Goal: Information Seeking & Learning: Check status

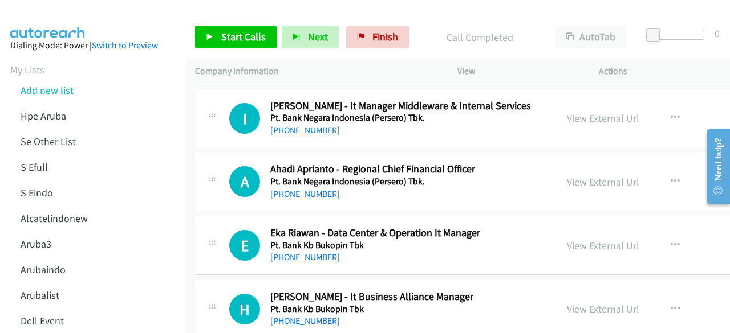
scroll to position [17180, 0]
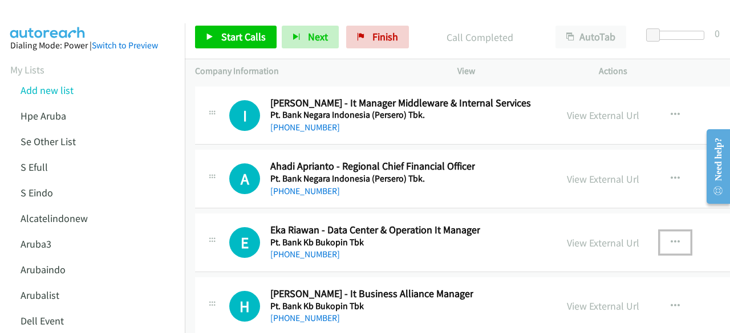
click at [670, 238] on icon "button" at bounding box center [674, 242] width 9 height 9
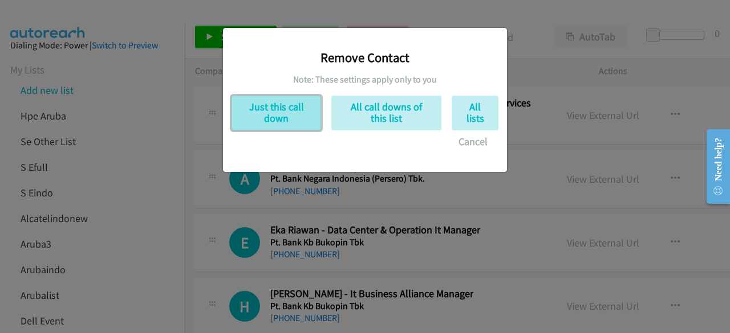
click at [300, 112] on button "Just this call down" at bounding box center [275, 113] width 89 height 35
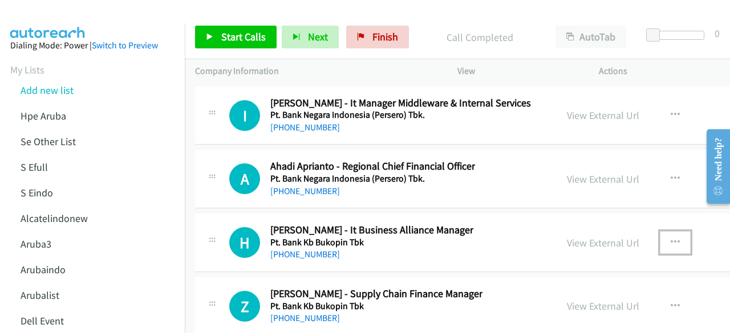
click at [670, 238] on icon "button" at bounding box center [674, 242] width 9 height 9
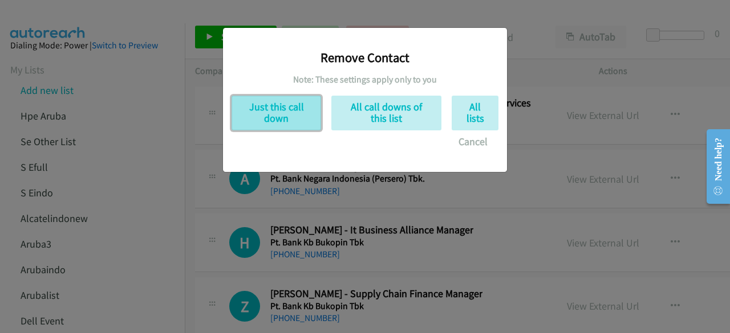
click at [296, 124] on button "Just this call down" at bounding box center [275, 113] width 89 height 35
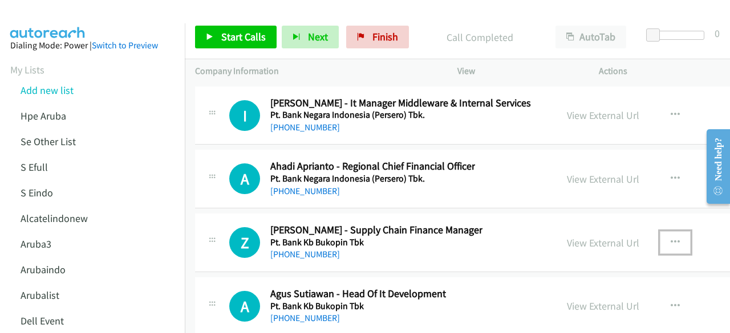
click at [674, 231] on button "button" at bounding box center [674, 242] width 31 height 23
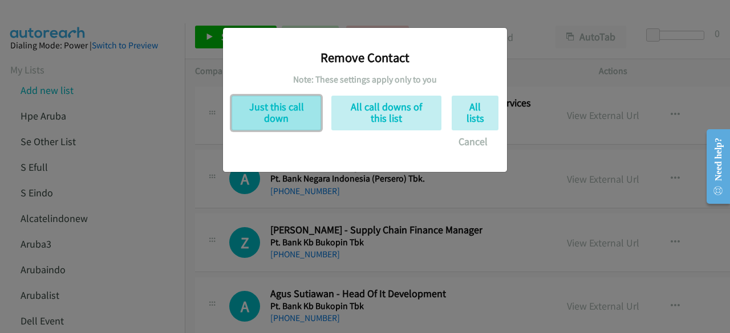
click at [284, 115] on button "Just this call down" at bounding box center [275, 113] width 89 height 35
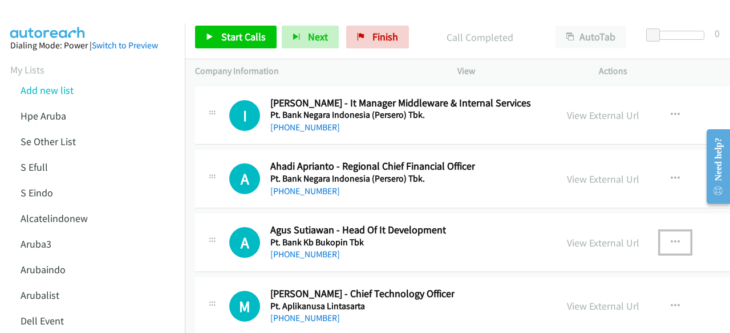
click at [662, 231] on button "button" at bounding box center [674, 242] width 31 height 23
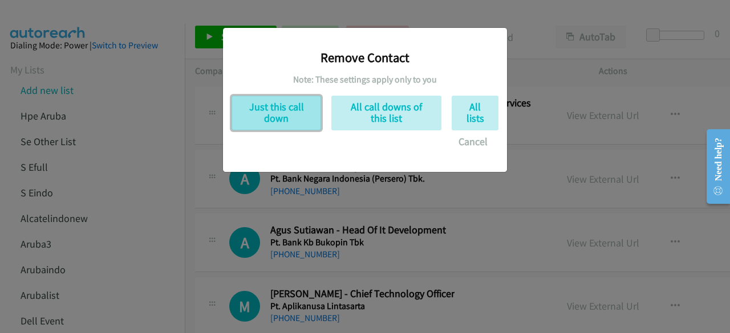
click at [279, 111] on button "Just this call down" at bounding box center [275, 113] width 89 height 35
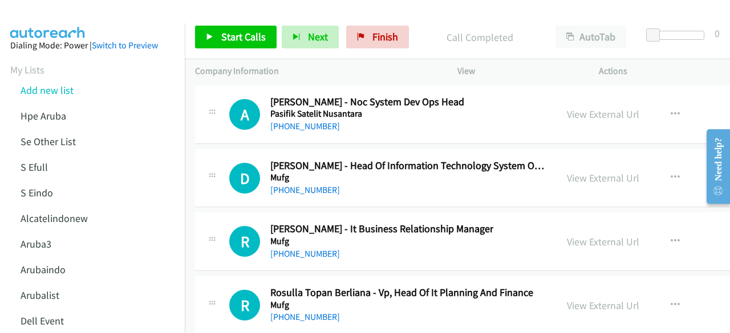
scroll to position [17437, 0]
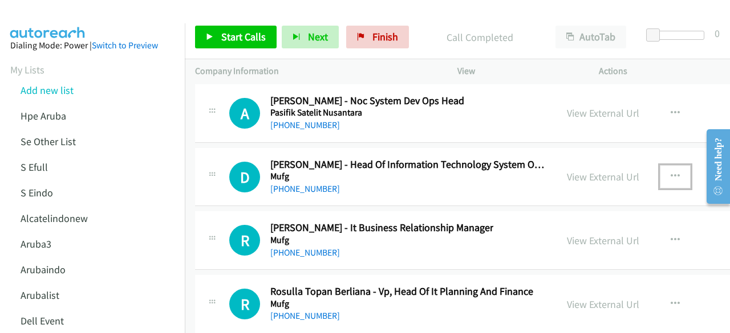
click at [659, 165] on button "button" at bounding box center [674, 176] width 31 height 23
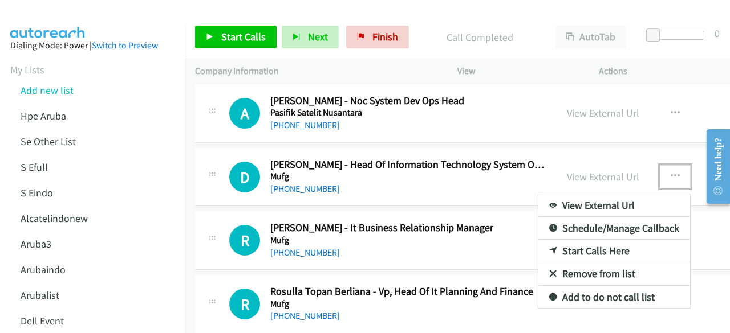
click at [566, 263] on link "Remove from list" at bounding box center [614, 274] width 152 height 23
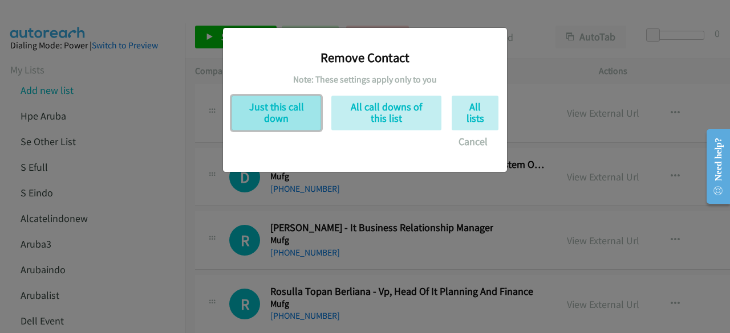
click at [283, 111] on button "Just this call down" at bounding box center [275, 113] width 89 height 35
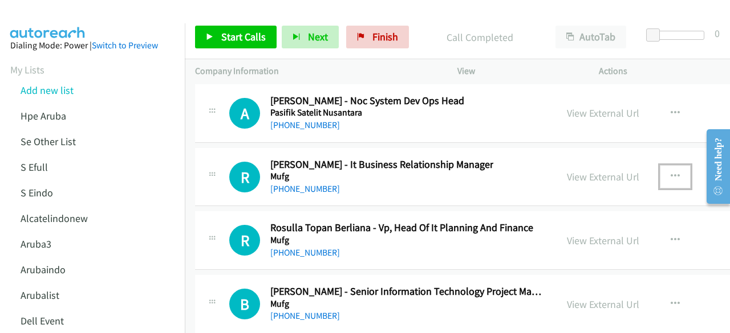
click at [661, 165] on button "button" at bounding box center [674, 176] width 31 height 23
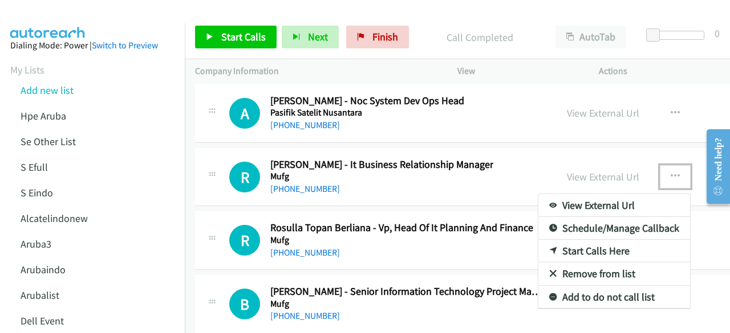
click at [579, 263] on link "Remove from list" at bounding box center [614, 274] width 152 height 23
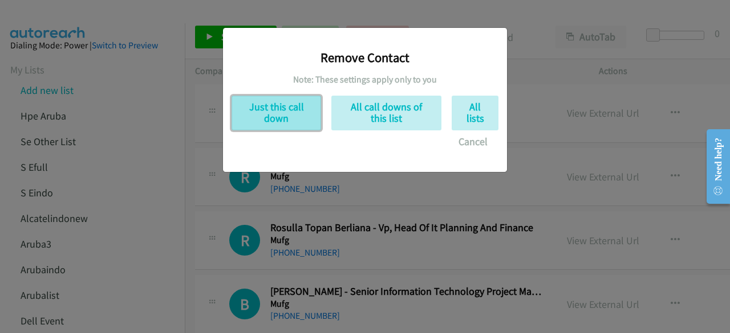
click at [291, 109] on button "Just this call down" at bounding box center [275, 113] width 89 height 35
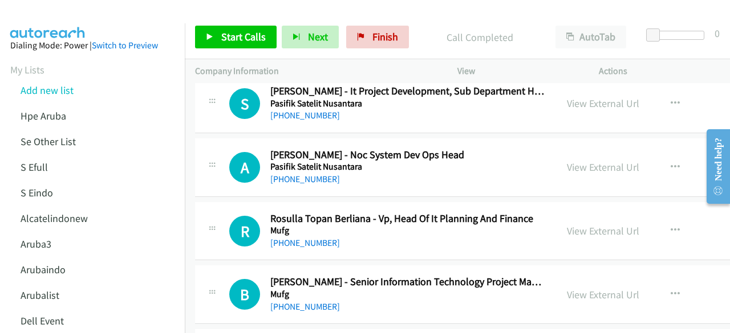
scroll to position [17382, 0]
click at [659, 220] on button "button" at bounding box center [674, 231] width 31 height 23
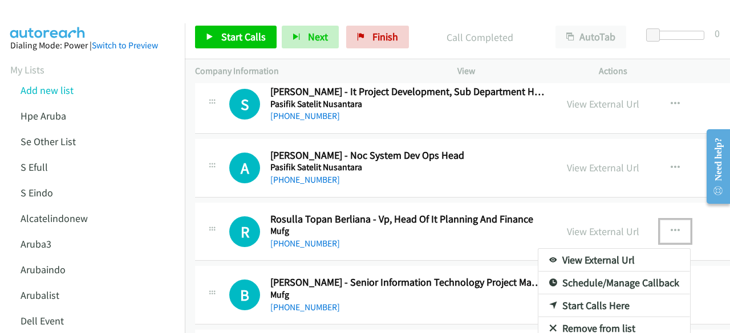
click at [554, 317] on link "Remove from list" at bounding box center [614, 328] width 152 height 23
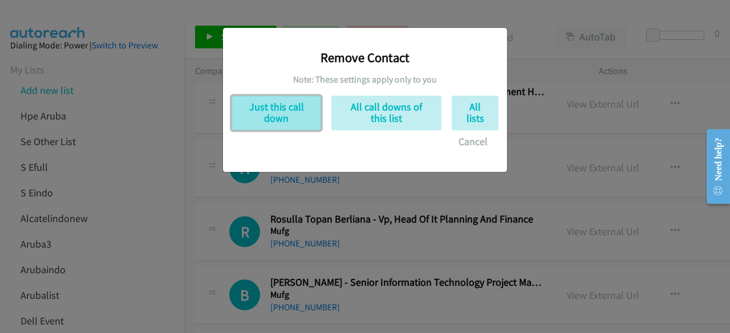
click at [295, 97] on button "Just this call down" at bounding box center [275, 113] width 89 height 35
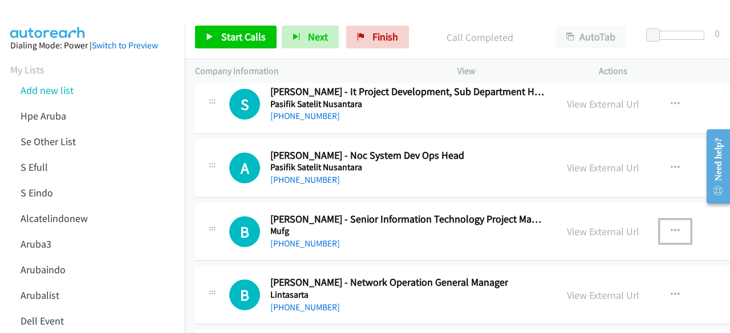
click at [670, 220] on button "button" at bounding box center [674, 231] width 31 height 23
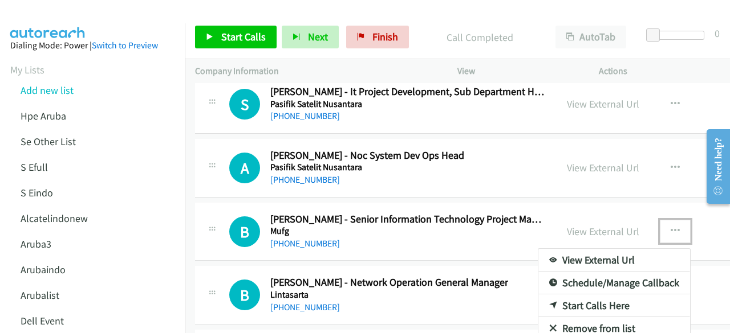
click at [586, 317] on link "Remove from list" at bounding box center [614, 328] width 152 height 23
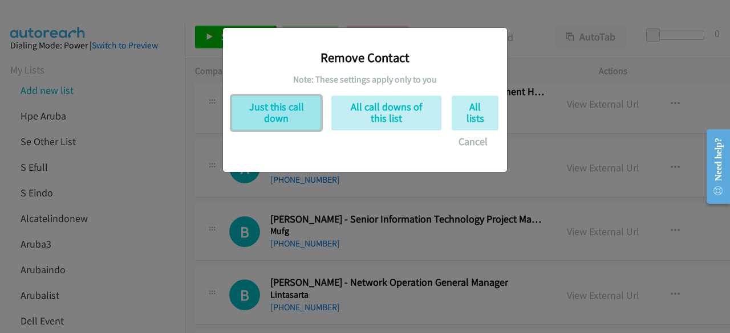
click at [295, 120] on button "Just this call down" at bounding box center [275, 113] width 89 height 35
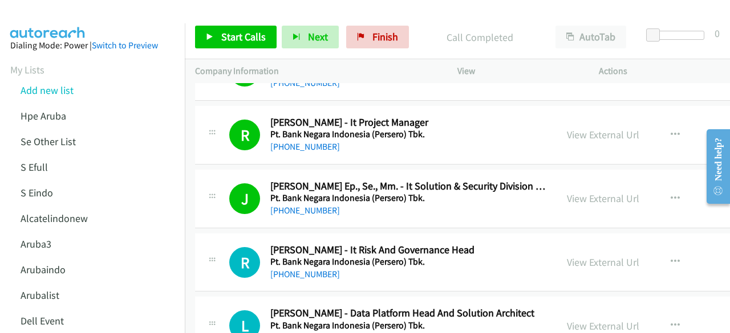
scroll to position [11933, 0]
click at [585, 256] on link "View External Url" at bounding box center [603, 262] width 72 height 13
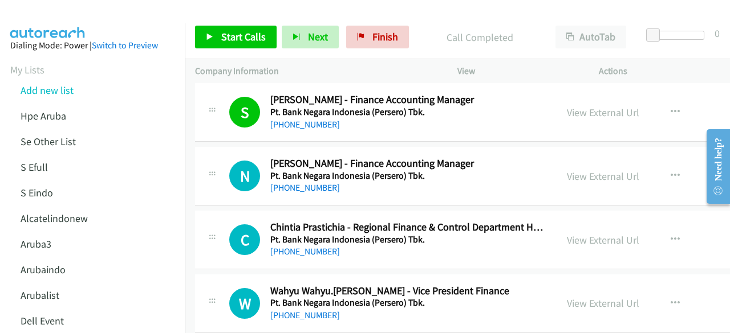
scroll to position [12467, 0]
click at [604, 233] on link "View External Url" at bounding box center [603, 239] width 72 height 13
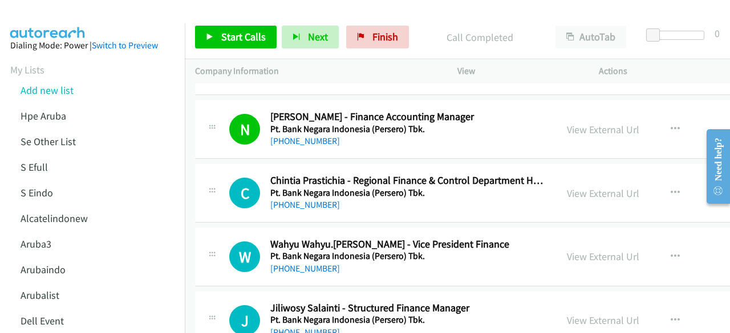
scroll to position [12514, 0]
click at [605, 238] on div "View External Url View External Url Schedule/Manage Callback Start Calls Here R…" at bounding box center [651, 257] width 191 height 38
click at [605, 249] on div "View External Url" at bounding box center [603, 256] width 72 height 15
click at [605, 250] on link "View External Url" at bounding box center [603, 256] width 72 height 13
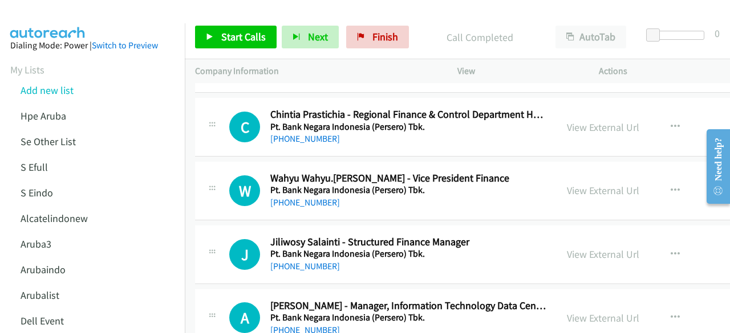
scroll to position [12580, 0]
click at [595, 247] on link "View External Url" at bounding box center [603, 253] width 72 height 13
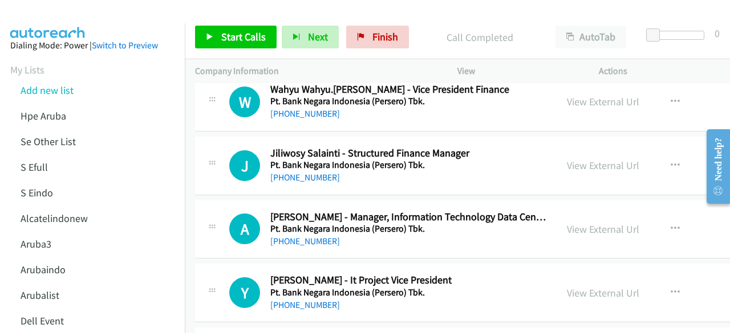
scroll to position [12673, 0]
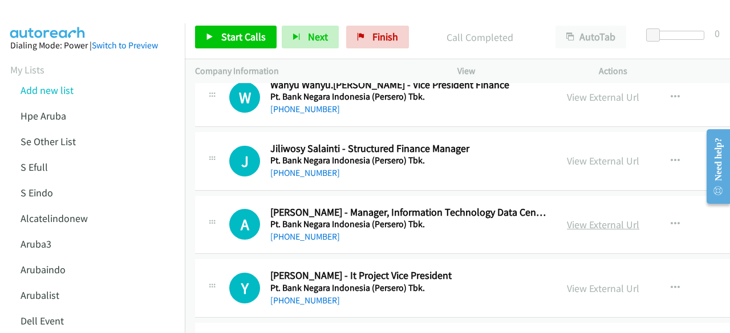
click at [587, 218] on link "View External Url" at bounding box center [603, 224] width 72 height 13
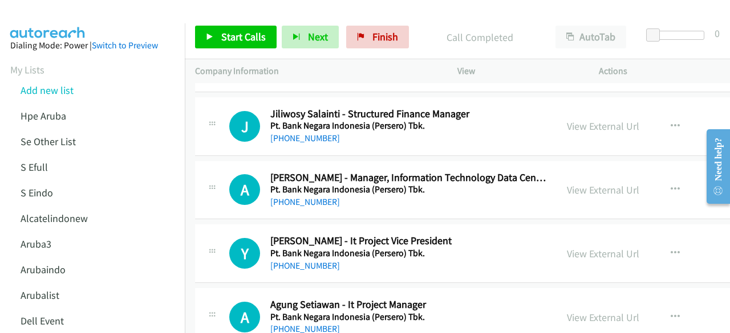
scroll to position [12731, 0]
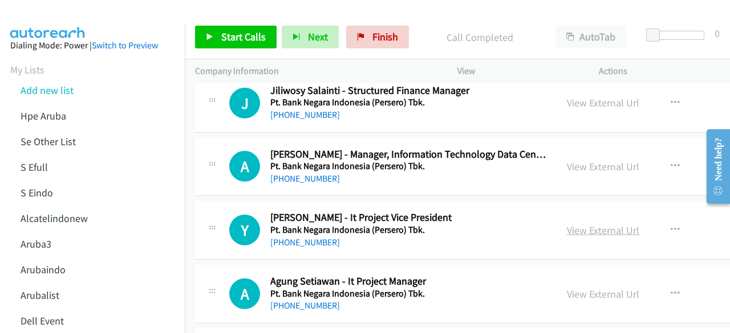
click at [589, 224] on link "View External Url" at bounding box center [603, 230] width 72 height 13
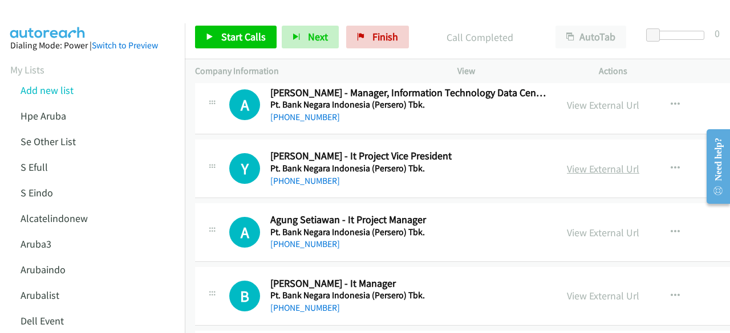
scroll to position [12794, 0]
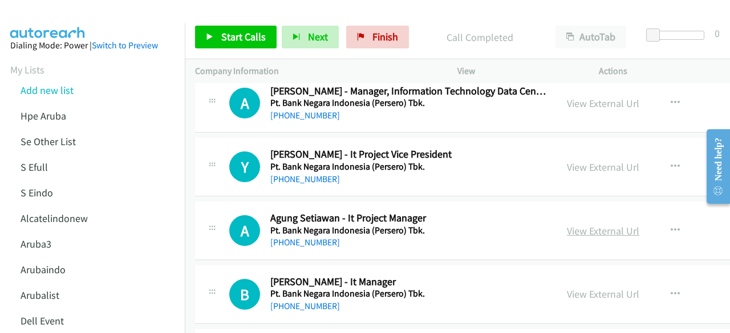
click at [596, 225] on link "View External Url" at bounding box center [603, 231] width 72 height 13
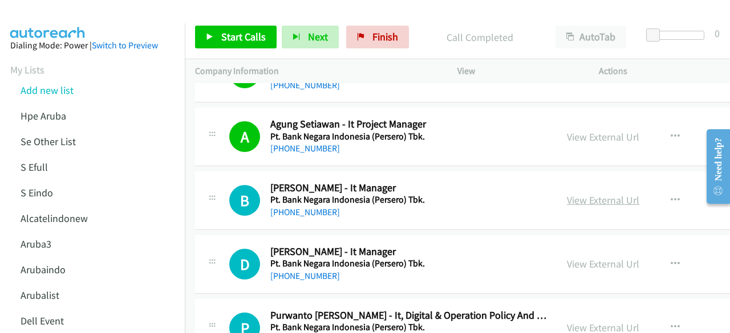
scroll to position [12889, 0]
click at [597, 193] on link "View External Url" at bounding box center [603, 199] width 72 height 13
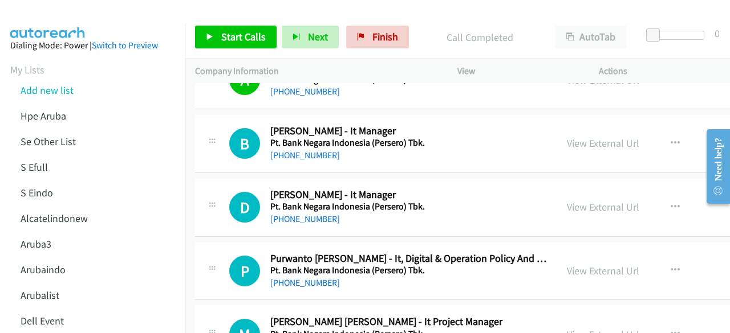
scroll to position [12946, 0]
click at [575, 200] on link "View External Url" at bounding box center [603, 206] width 72 height 13
click at [598, 264] on link "View External Url" at bounding box center [603, 270] width 72 height 13
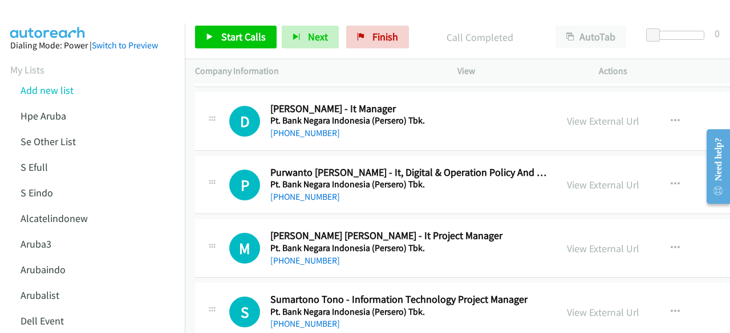
scroll to position [13032, 0]
click at [591, 242] on link "View External Url" at bounding box center [603, 248] width 72 height 13
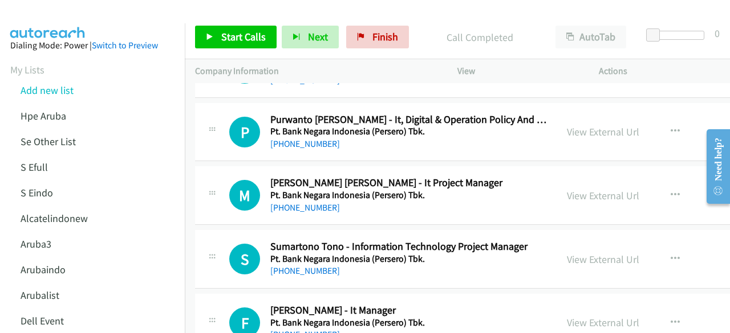
scroll to position [13086, 0]
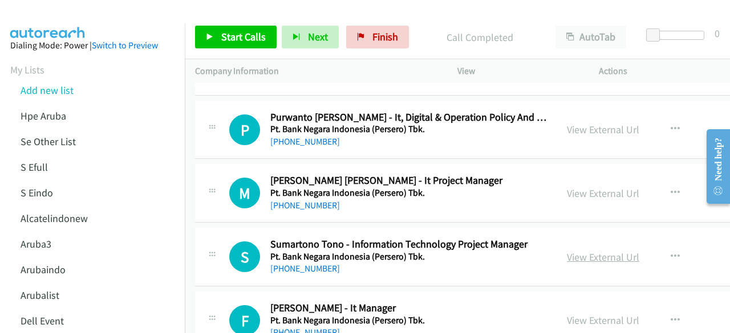
click at [588, 251] on link "View External Url" at bounding box center [603, 257] width 72 height 13
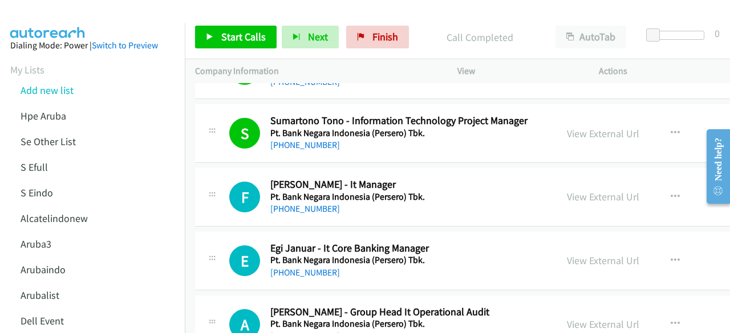
scroll to position [13211, 0]
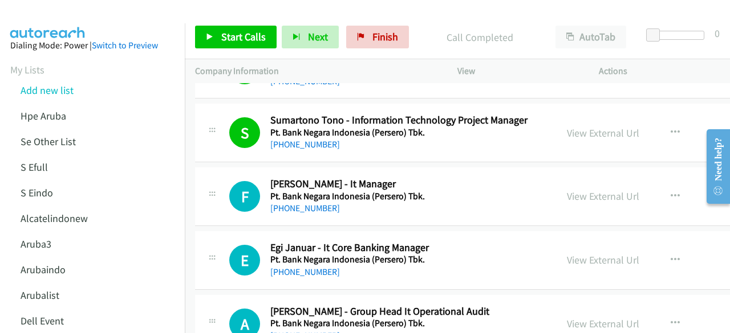
click at [618, 189] on div "View External Url" at bounding box center [603, 196] width 72 height 15
click at [611, 190] on link "View External Url" at bounding box center [603, 196] width 72 height 13
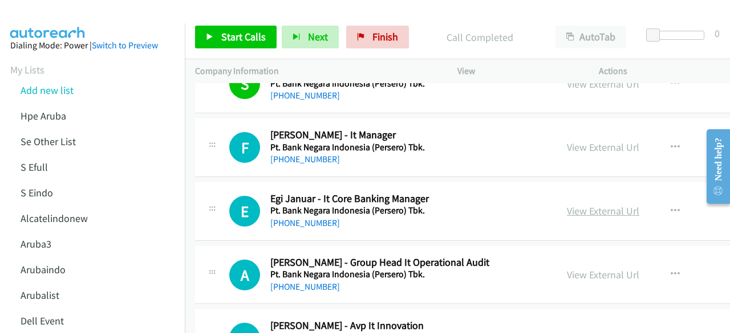
click at [567, 205] on link "View External Url" at bounding box center [603, 211] width 72 height 13
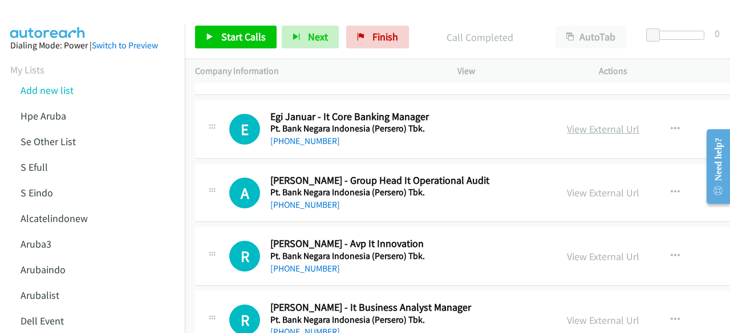
scroll to position [13344, 0]
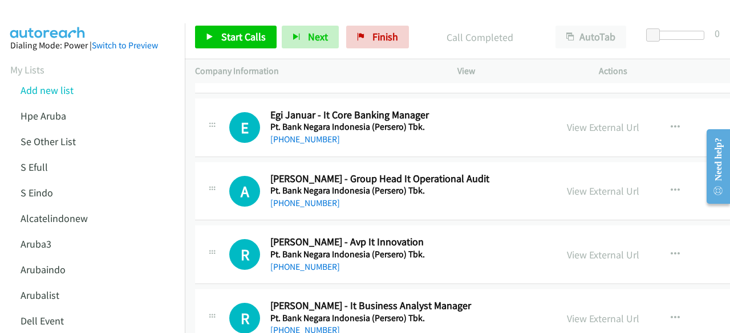
click at [575, 184] on div "View External Url" at bounding box center [603, 191] width 72 height 15
click at [577, 185] on link "View External Url" at bounding box center [603, 191] width 72 height 13
click at [585, 249] on link "View External Url" at bounding box center [603, 255] width 72 height 13
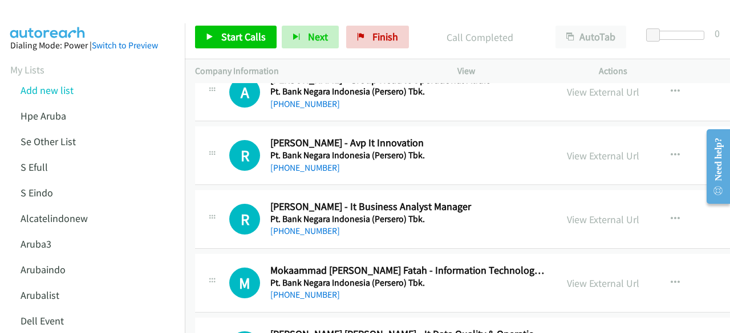
scroll to position [13451, 0]
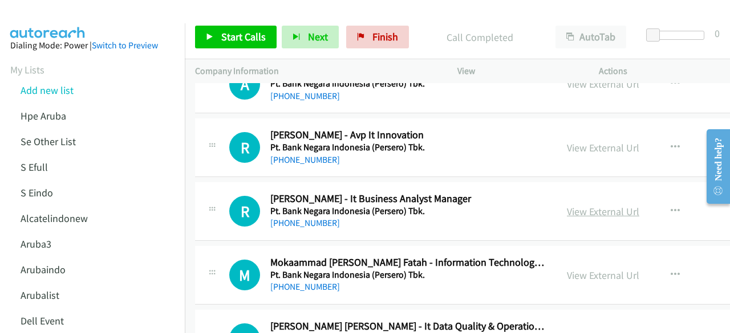
click at [588, 205] on link "View External Url" at bounding box center [603, 211] width 72 height 13
click at [567, 269] on link "View External Url" at bounding box center [603, 275] width 72 height 13
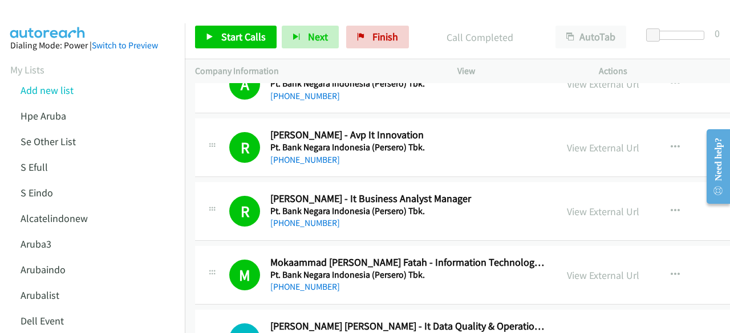
scroll to position [13573, 0]
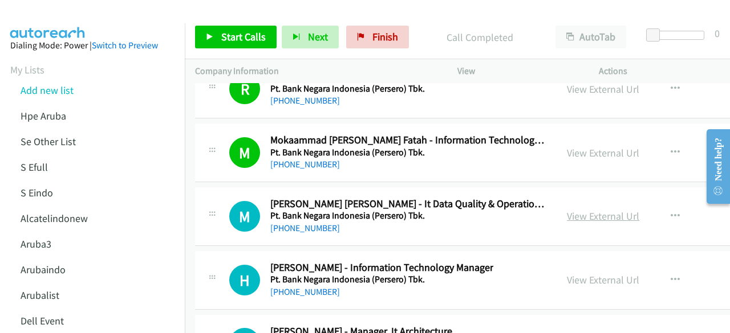
click at [568, 210] on link "View External Url" at bounding box center [603, 216] width 72 height 13
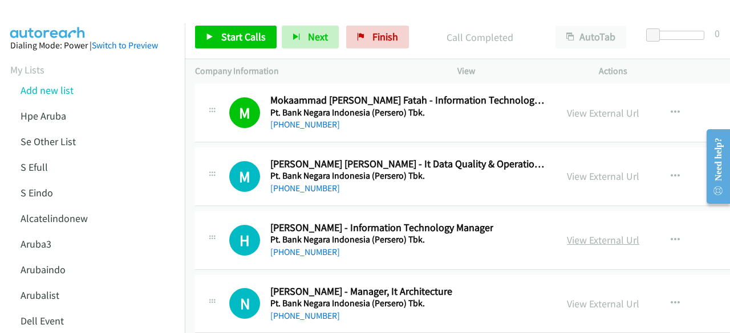
click at [567, 234] on link "View External Url" at bounding box center [603, 240] width 72 height 13
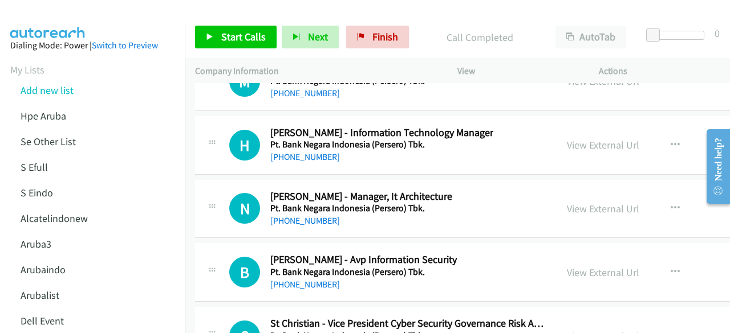
scroll to position [13710, 0]
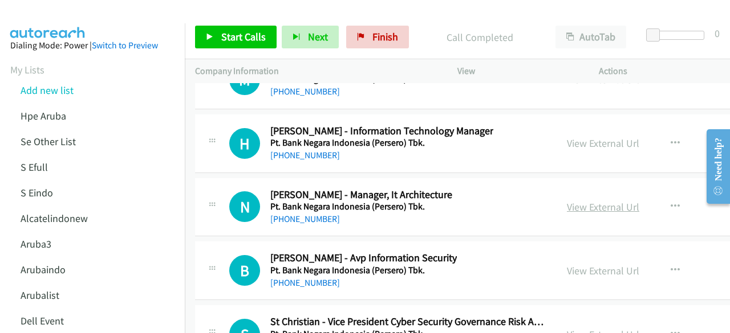
click at [583, 201] on link "View External Url" at bounding box center [603, 207] width 72 height 13
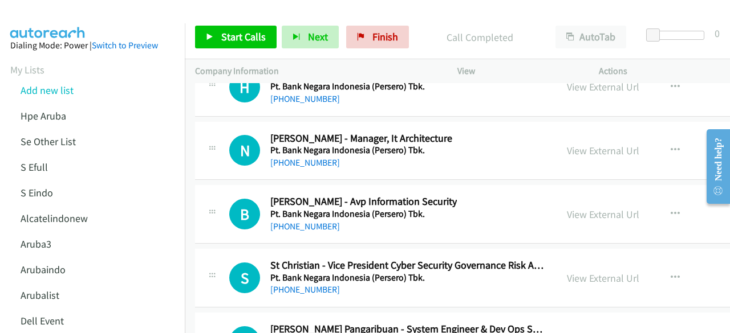
scroll to position [13782, 0]
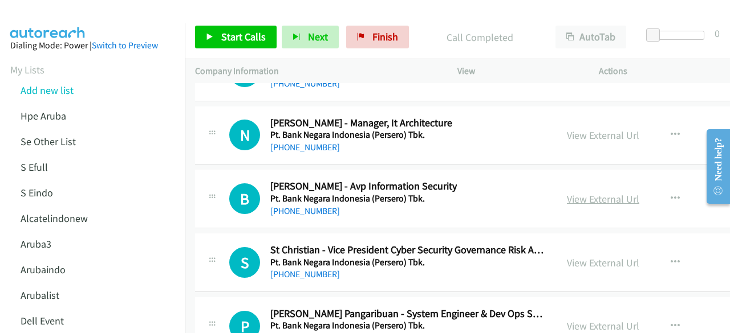
click at [569, 193] on link "View External Url" at bounding box center [603, 199] width 72 height 13
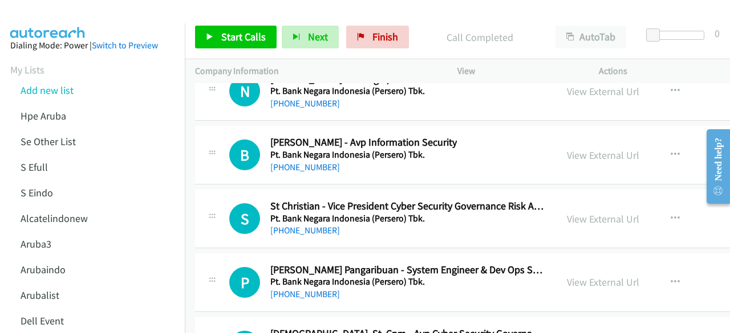
scroll to position [13827, 0]
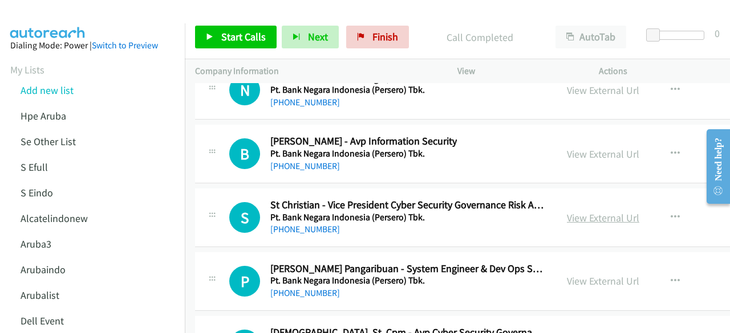
click at [589, 211] on link "View External Url" at bounding box center [603, 217] width 72 height 13
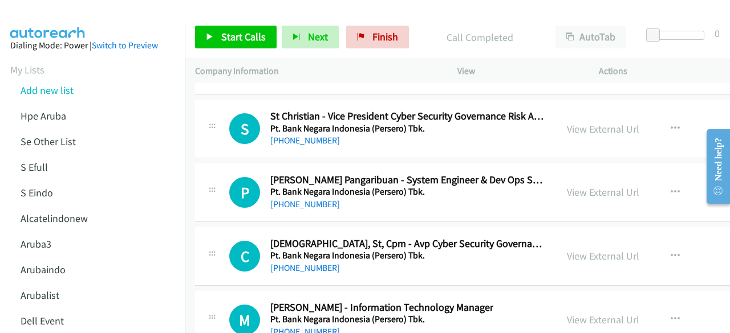
scroll to position [13916, 0]
click at [585, 185] on link "View External Url" at bounding box center [603, 191] width 72 height 13
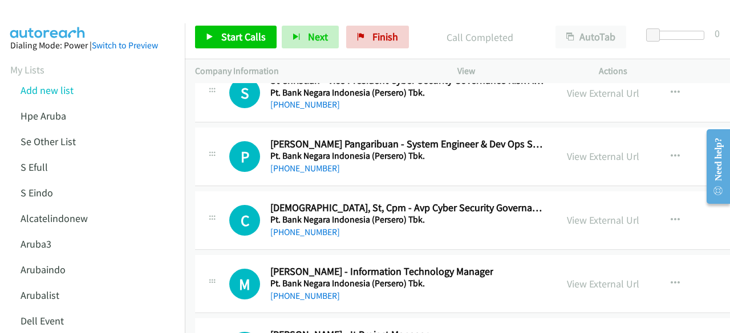
scroll to position [13956, 0]
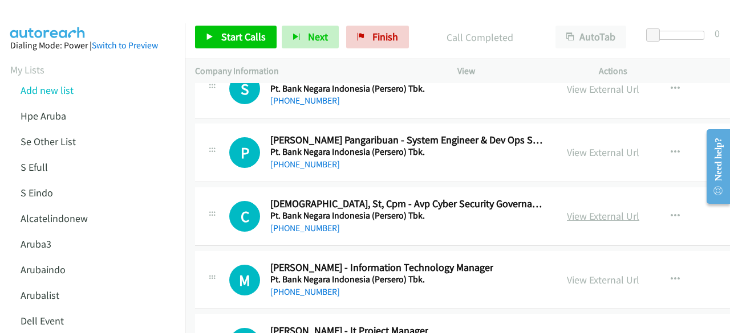
click at [576, 210] on link "View External Url" at bounding box center [603, 216] width 72 height 13
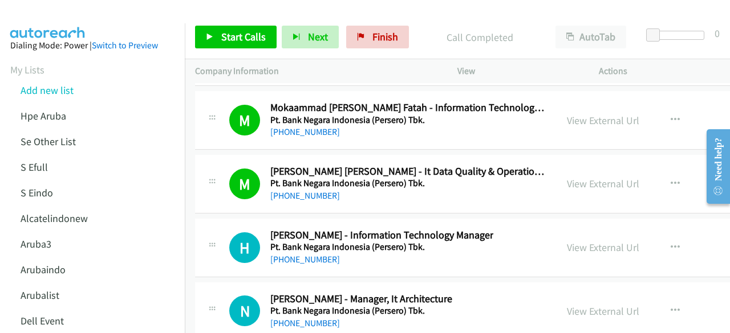
scroll to position [13609, 0]
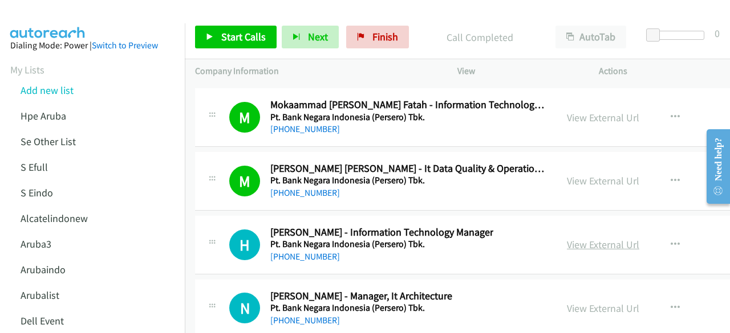
click at [577, 238] on link "View External Url" at bounding box center [603, 244] width 72 height 13
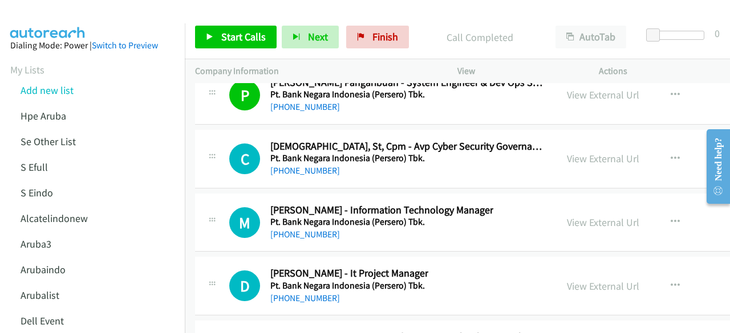
scroll to position [14015, 0]
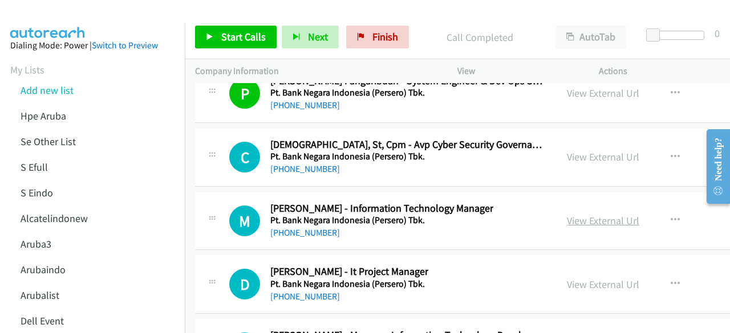
click at [595, 214] on link "View External Url" at bounding box center [603, 220] width 72 height 13
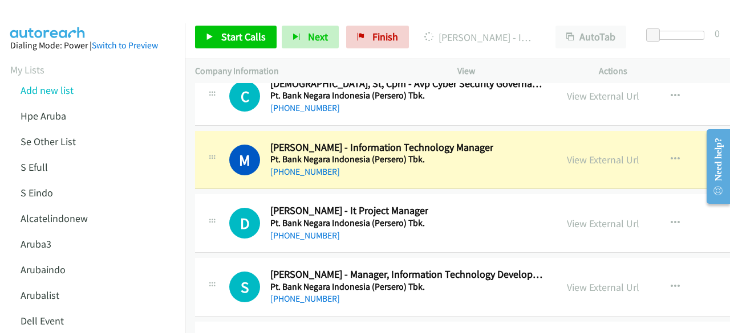
scroll to position [14077, 0]
click at [581, 217] on link "View External Url" at bounding box center [603, 223] width 72 height 13
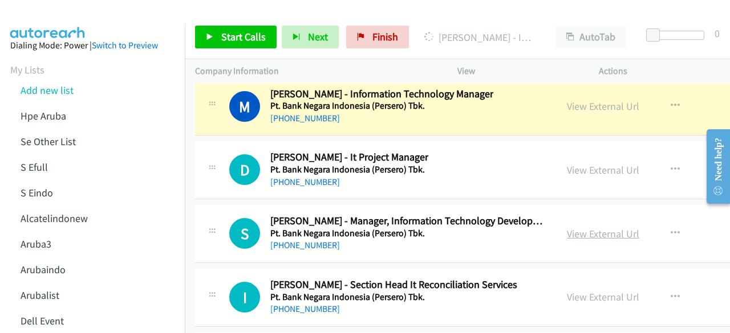
scroll to position [14130, 0]
click at [576, 227] on link "View External Url" at bounding box center [603, 233] width 72 height 13
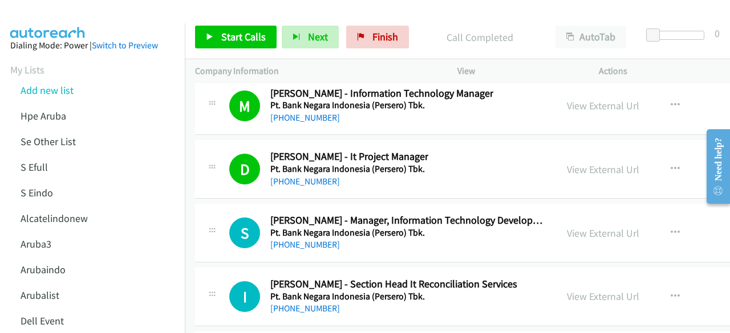
click at [304, 219] on div "S Callback Scheduled [PERSON_NAME] - Manager, Information Technology Developmen…" at bounding box center [536, 233] width 682 height 59
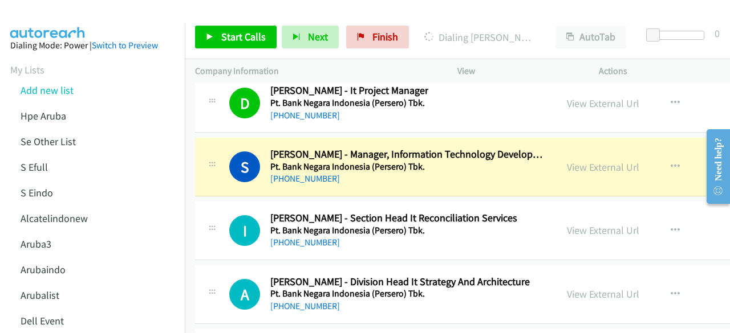
scroll to position [14199, 0]
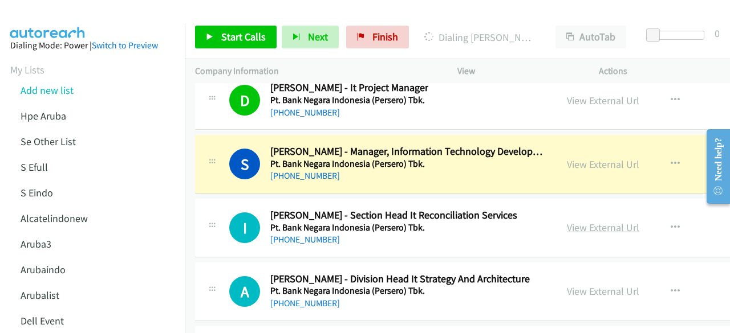
click at [580, 221] on link "View External Url" at bounding box center [603, 227] width 72 height 13
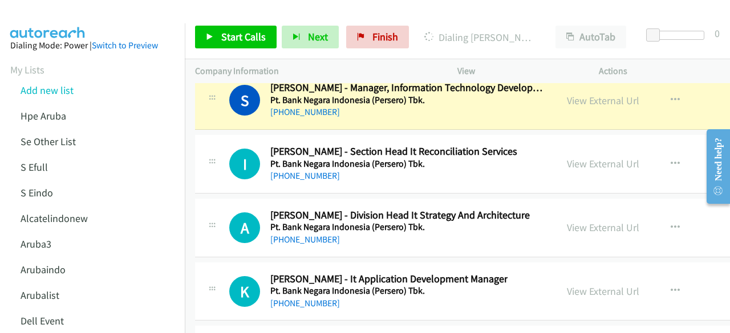
scroll to position [14273, 0]
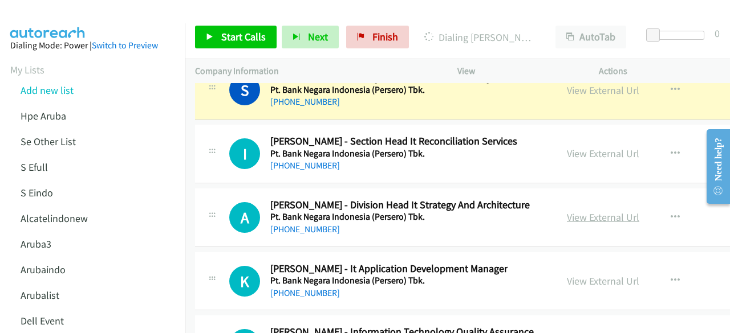
click at [572, 211] on link "View External Url" at bounding box center [603, 217] width 72 height 13
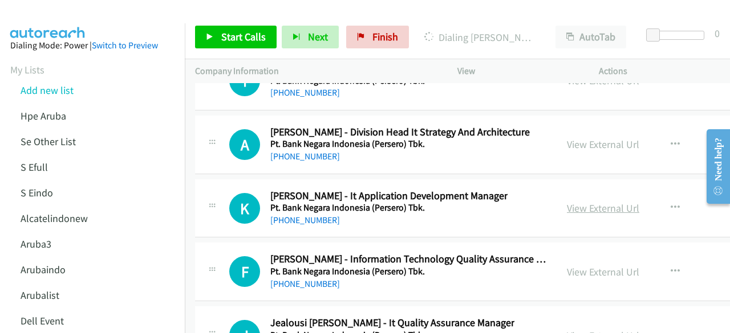
click at [581, 202] on link "View External Url" at bounding box center [603, 208] width 72 height 13
click at [600, 266] on link "View External Url" at bounding box center [603, 272] width 72 height 13
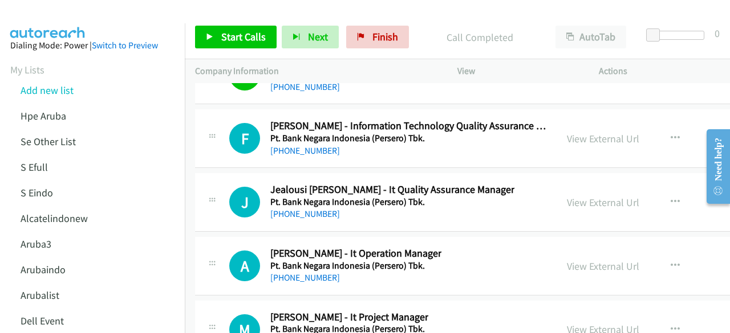
scroll to position [14481, 0]
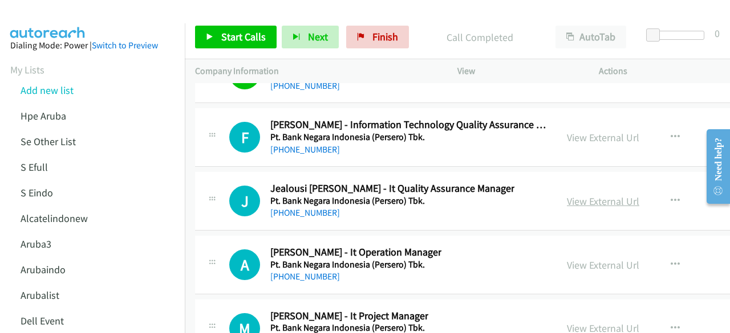
click at [579, 195] on link "View External Url" at bounding box center [603, 201] width 72 height 13
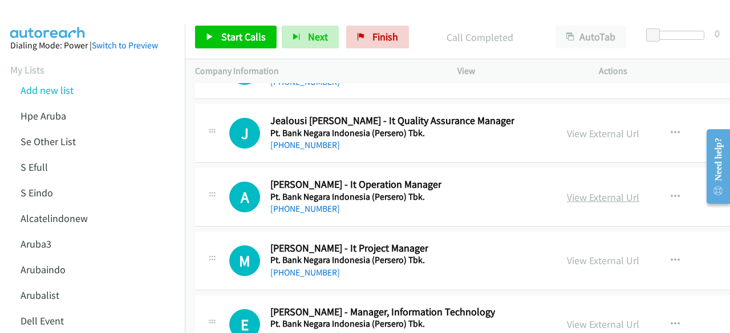
scroll to position [14549, 0]
click at [597, 190] on link "View External Url" at bounding box center [603, 196] width 72 height 13
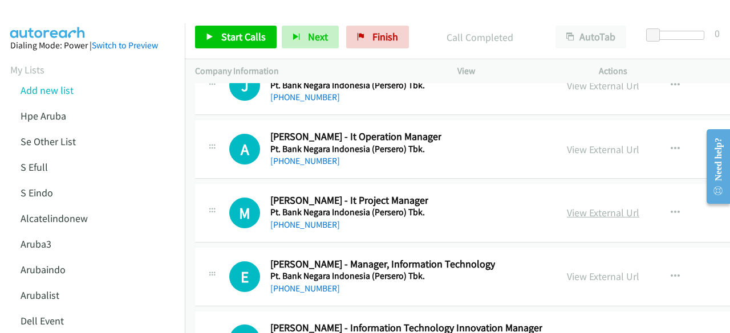
scroll to position [14597, 0]
click at [588, 206] on link "View External Url" at bounding box center [603, 212] width 72 height 13
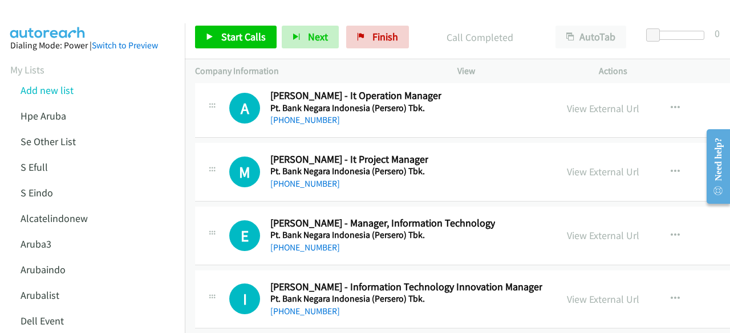
scroll to position [14640, 0]
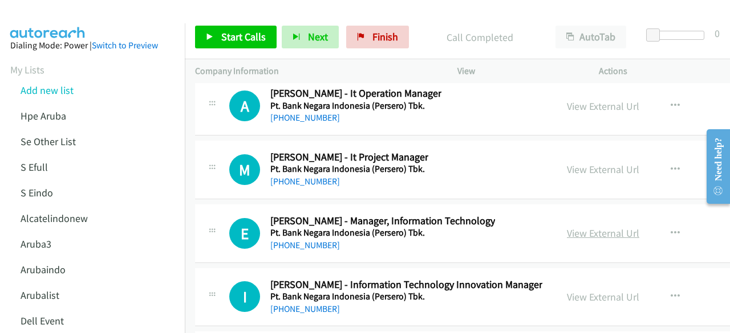
click at [587, 227] on link "View External Url" at bounding box center [603, 233] width 72 height 13
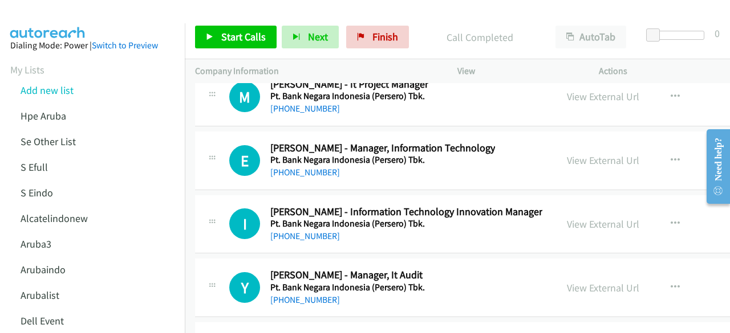
scroll to position [14717, 0]
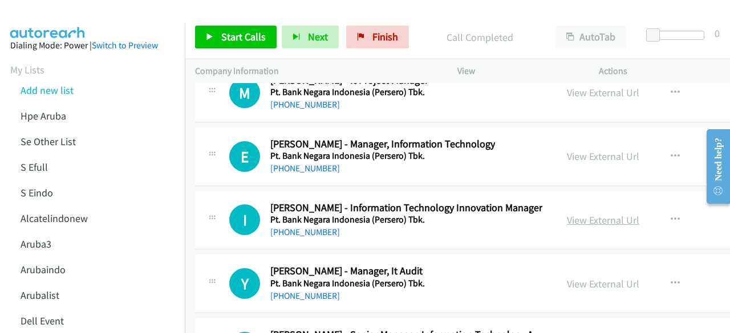
click at [596, 214] on link "View External Url" at bounding box center [603, 220] width 72 height 13
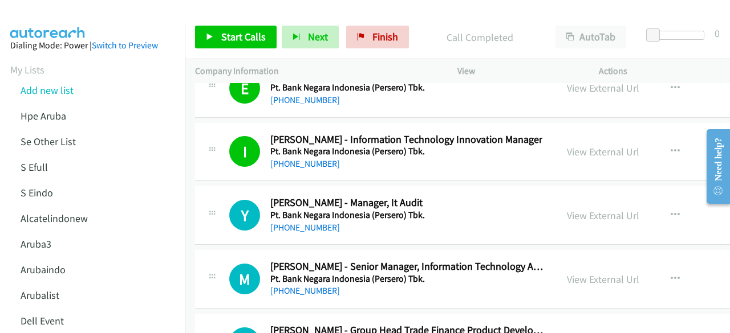
scroll to position [14786, 0]
click at [594, 209] on link "View External Url" at bounding box center [603, 215] width 72 height 13
click at [591, 272] on link "View External Url" at bounding box center [603, 278] width 72 height 13
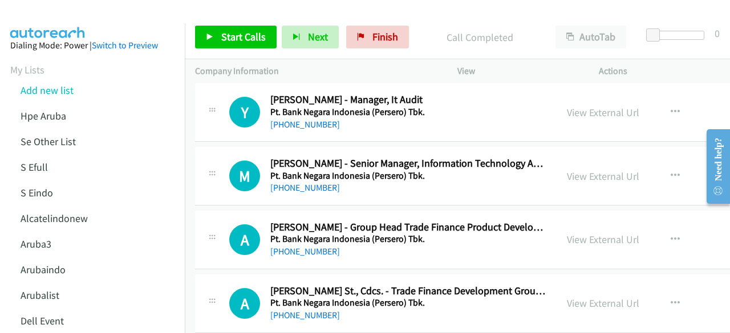
scroll to position [14893, 0]
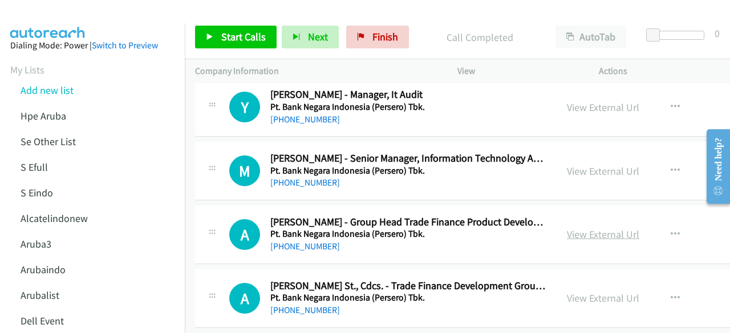
click at [567, 228] on link "View External Url" at bounding box center [603, 234] width 72 height 13
click at [588, 291] on div "View External Url" at bounding box center [603, 298] width 72 height 15
click at [588, 292] on link "View External Url" at bounding box center [603, 298] width 72 height 13
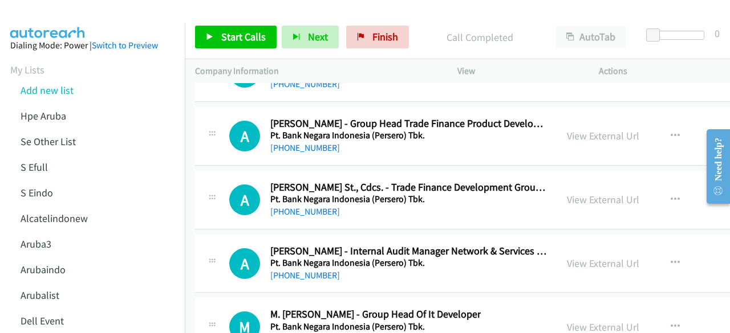
scroll to position [14993, 0]
click at [581, 256] on link "View External Url" at bounding box center [603, 262] width 72 height 13
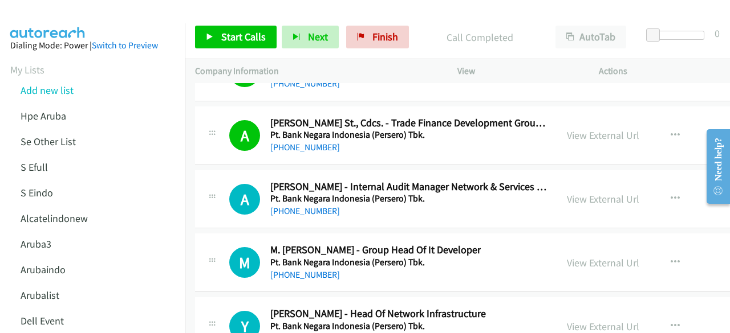
scroll to position [15121, 0]
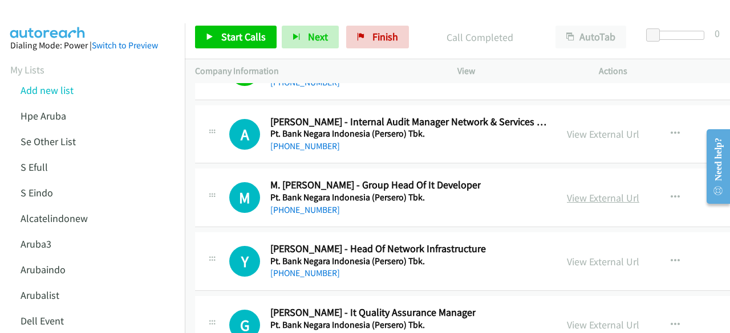
click at [597, 192] on link "View External Url" at bounding box center [603, 198] width 72 height 13
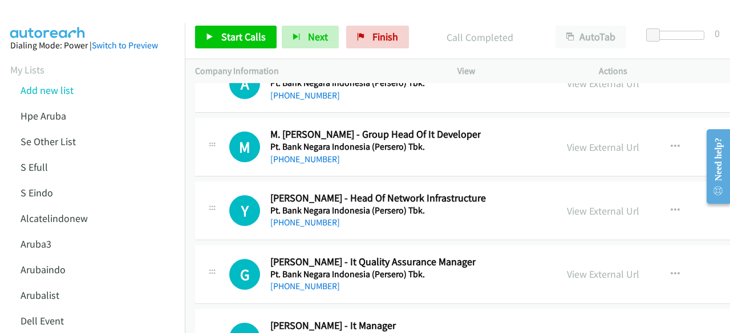
scroll to position [15177, 0]
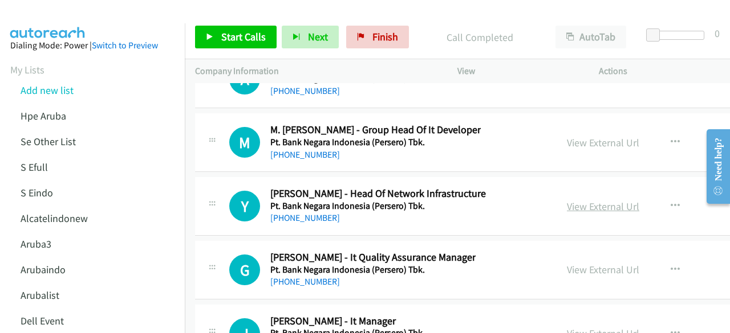
click at [575, 200] on link "View External Url" at bounding box center [603, 206] width 72 height 13
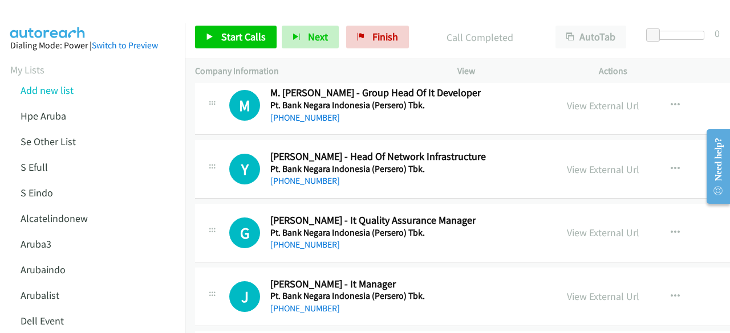
scroll to position [15214, 0]
click at [575, 226] on link "View External Url" at bounding box center [603, 232] width 72 height 13
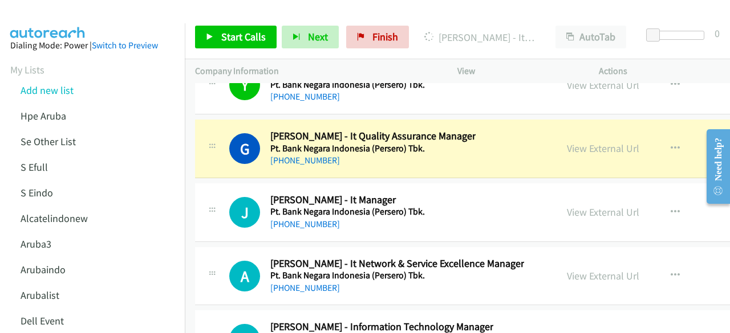
scroll to position [15299, 0]
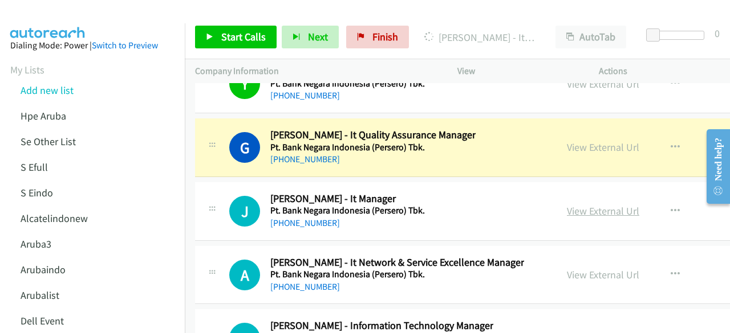
click at [567, 205] on link "View External Url" at bounding box center [603, 211] width 72 height 13
click at [598, 268] on link "View External Url" at bounding box center [603, 274] width 72 height 13
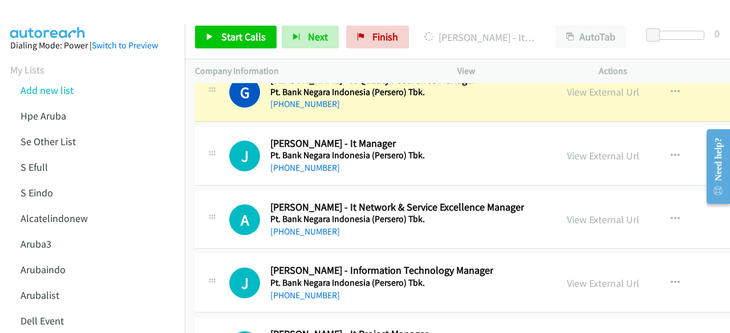
scroll to position [15365, 0]
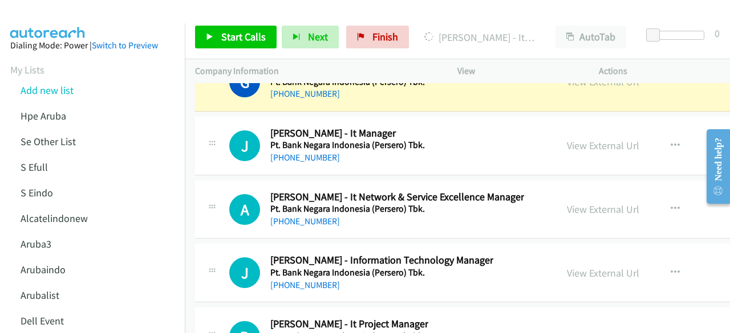
click at [584, 254] on div "View External Url View External Url Schedule/Manage Callback Start Calls Here R…" at bounding box center [651, 273] width 191 height 38
click at [584, 267] on link "View External Url" at bounding box center [603, 273] width 72 height 13
click at [568, 267] on link "View External Url" at bounding box center [603, 273] width 72 height 13
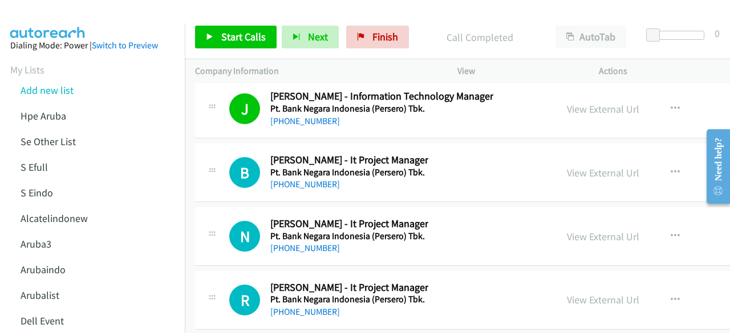
scroll to position [15487, 0]
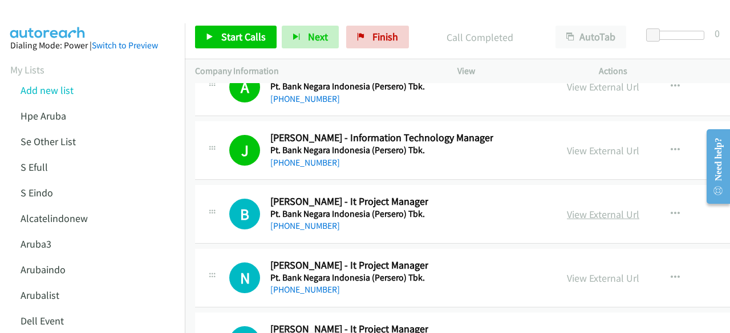
click at [575, 208] on link "View External Url" at bounding box center [603, 214] width 72 height 13
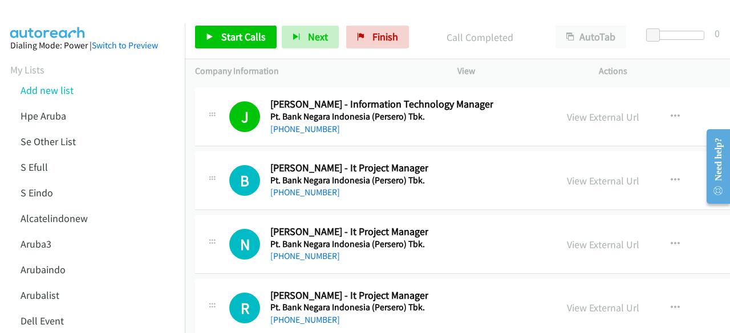
scroll to position [15527, 0]
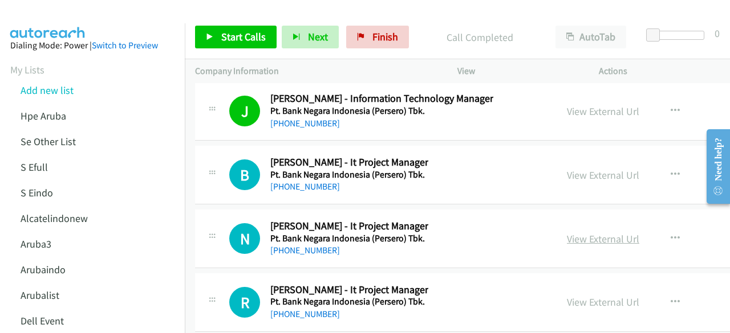
click at [580, 233] on link "View External Url" at bounding box center [603, 239] width 72 height 13
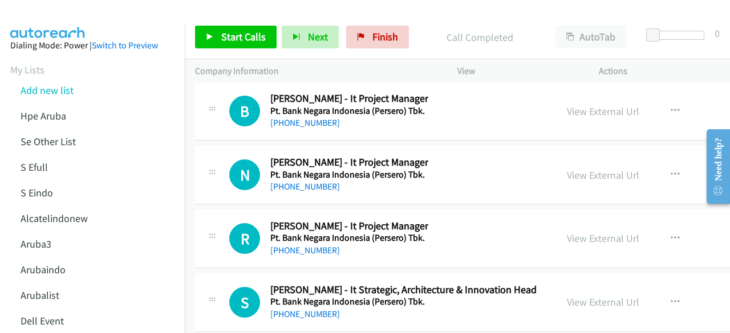
scroll to position [15592, 0]
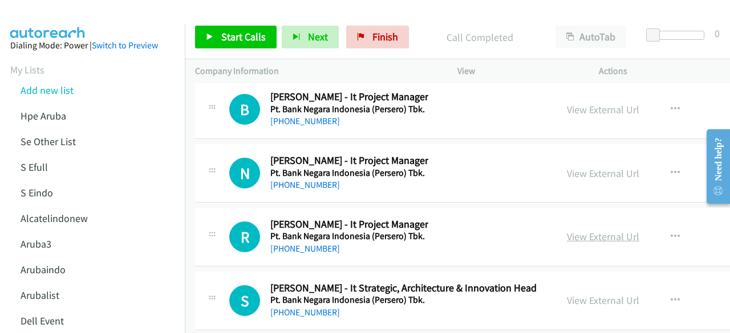
click at [575, 230] on link "View External Url" at bounding box center [603, 236] width 72 height 13
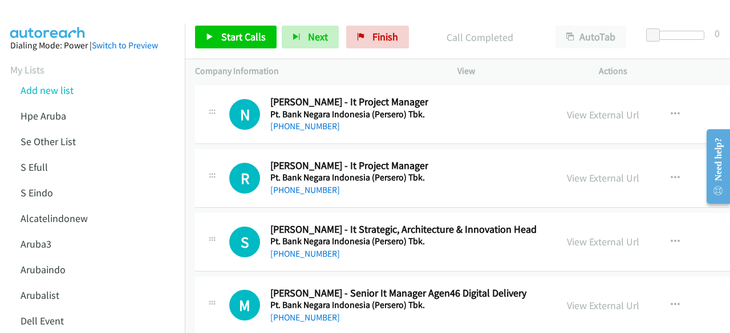
scroll to position [15651, 0]
click at [575, 235] on link "View External Url" at bounding box center [603, 241] width 72 height 13
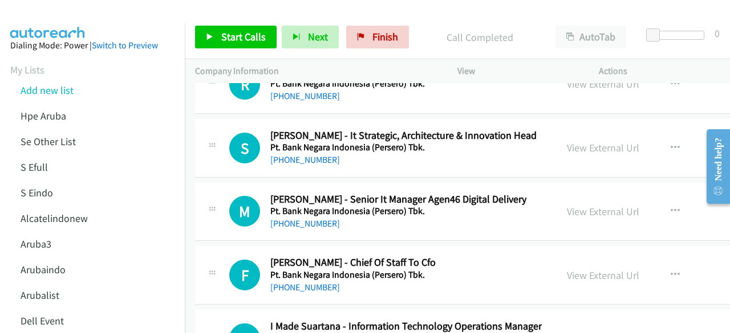
scroll to position [15752, 0]
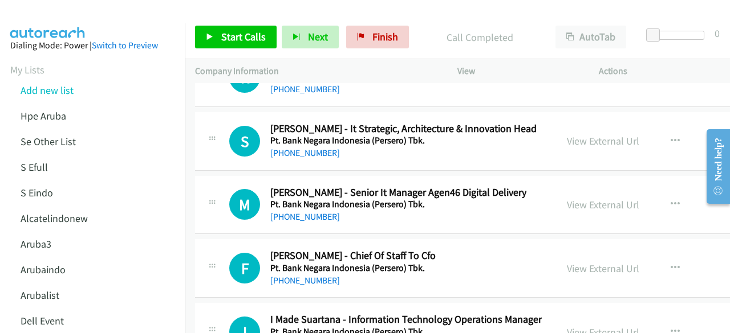
click at [556, 186] on div "View External Url View External Url Schedule/Manage Callback Start Calls Here R…" at bounding box center [651, 205] width 191 height 38
click at [568, 198] on link "View External Url" at bounding box center [603, 204] width 72 height 13
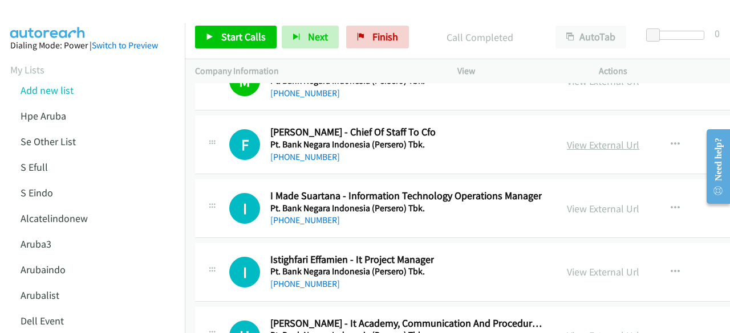
scroll to position [15876, 0]
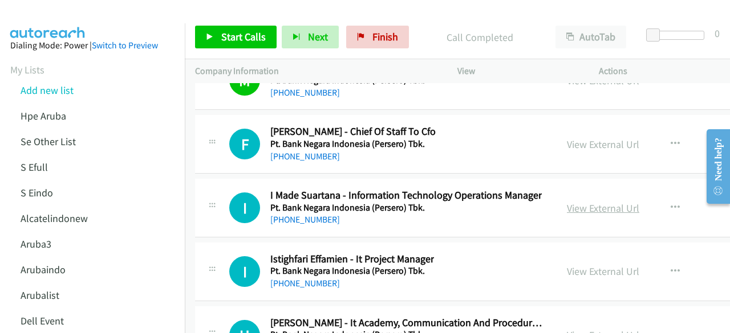
click at [588, 202] on link "View External Url" at bounding box center [603, 208] width 72 height 13
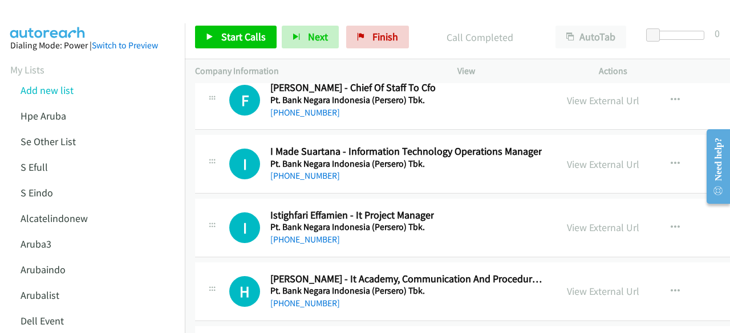
scroll to position [15920, 0]
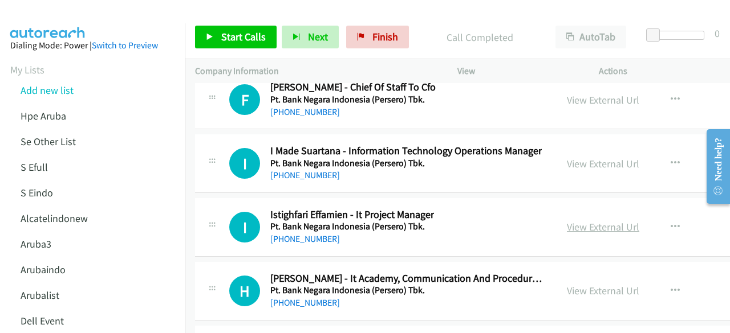
click at [583, 221] on link "View External Url" at bounding box center [603, 227] width 72 height 13
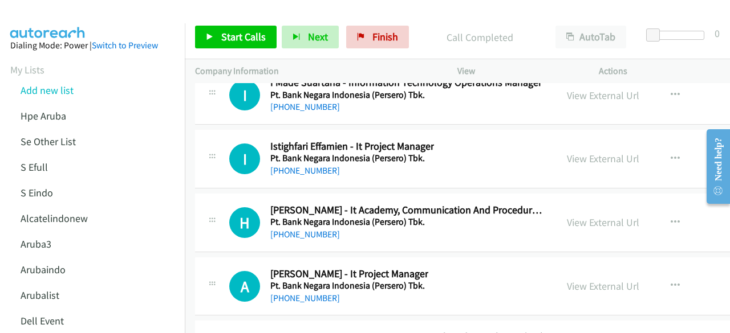
scroll to position [15993, 0]
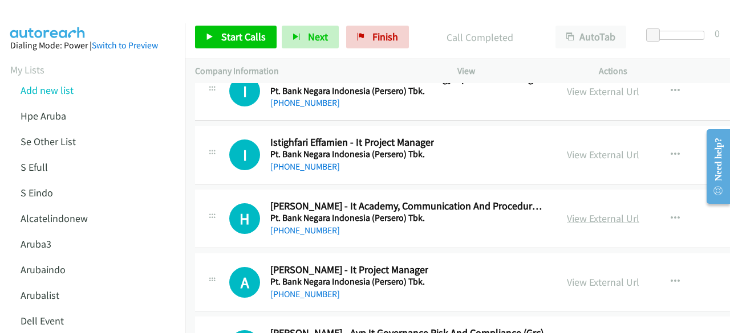
click at [579, 212] on link "View External Url" at bounding box center [603, 218] width 72 height 13
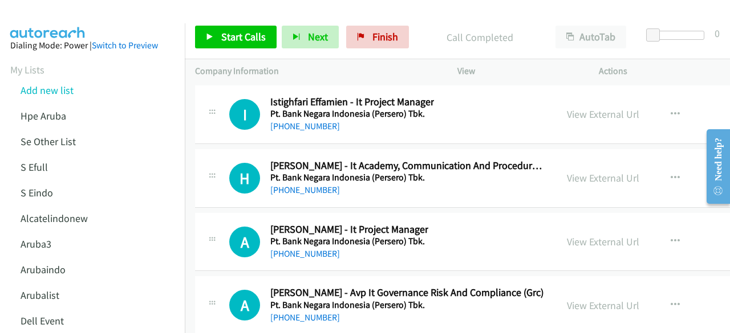
scroll to position [16034, 0]
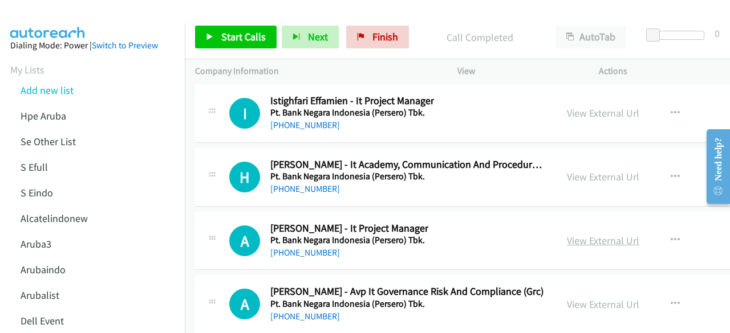
click at [576, 234] on link "View External Url" at bounding box center [603, 240] width 72 height 13
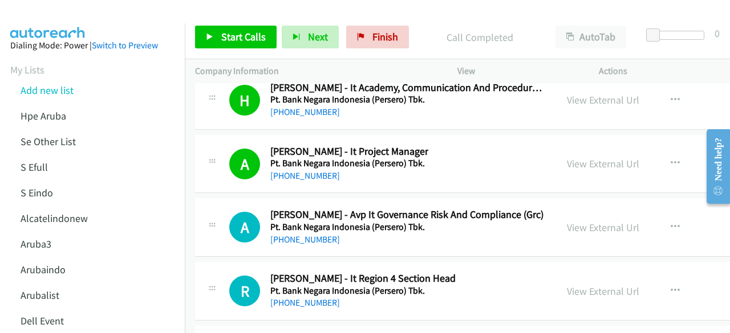
scroll to position [16112, 0]
click at [578, 221] on link "View External Url" at bounding box center [603, 227] width 72 height 13
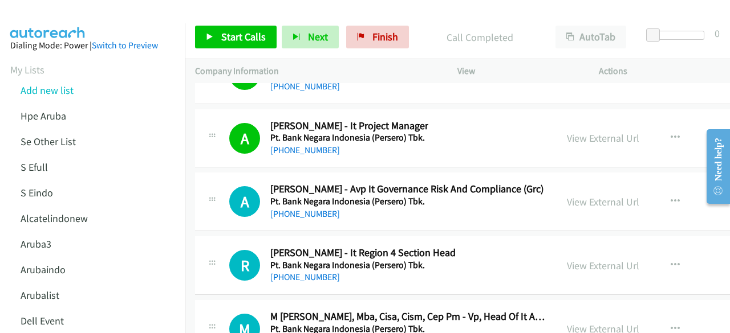
scroll to position [16161, 0]
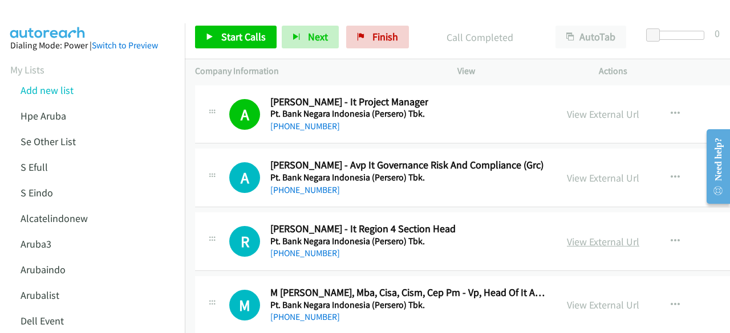
click at [580, 235] on link "View External Url" at bounding box center [603, 241] width 72 height 13
click at [602, 299] on link "View External Url" at bounding box center [603, 305] width 72 height 13
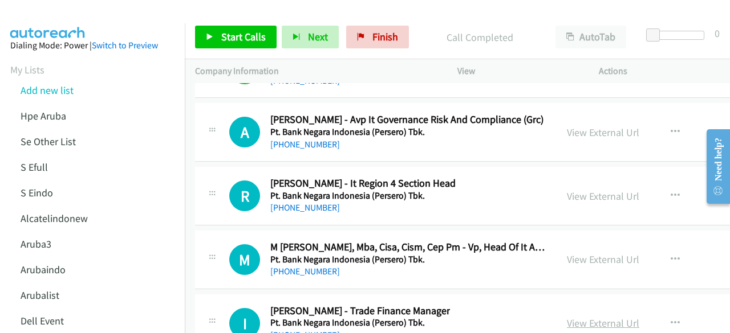
click at [618, 317] on link "View External Url" at bounding box center [603, 323] width 72 height 13
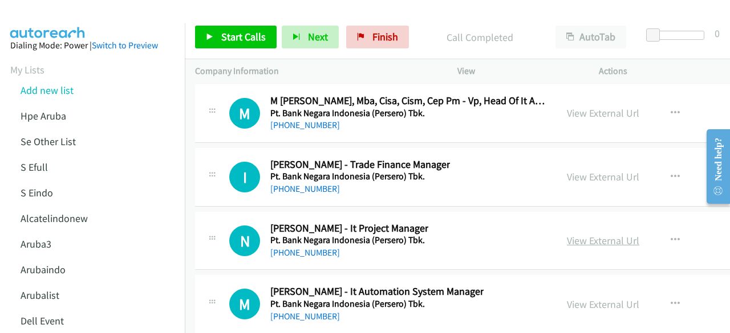
click at [597, 234] on link "View External Url" at bounding box center [603, 240] width 72 height 13
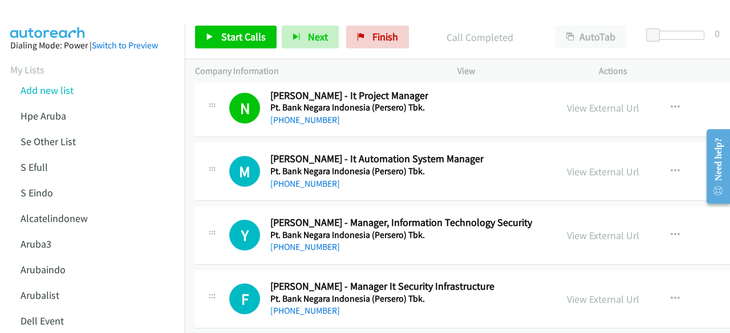
scroll to position [16486, 0]
click at [597, 165] on link "View External Url" at bounding box center [603, 171] width 72 height 13
click at [568, 229] on link "View External Url" at bounding box center [603, 235] width 72 height 13
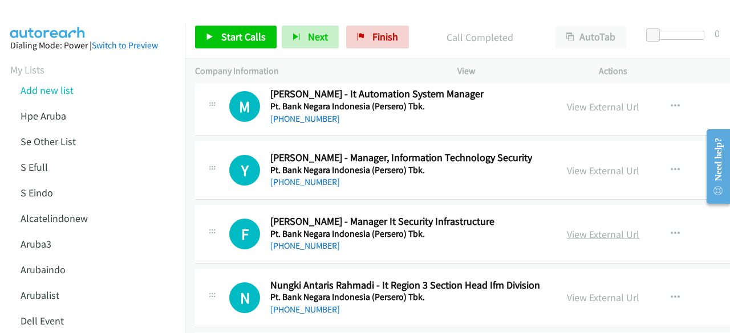
scroll to position [16551, 0]
click at [578, 227] on link "View External Url" at bounding box center [603, 233] width 72 height 13
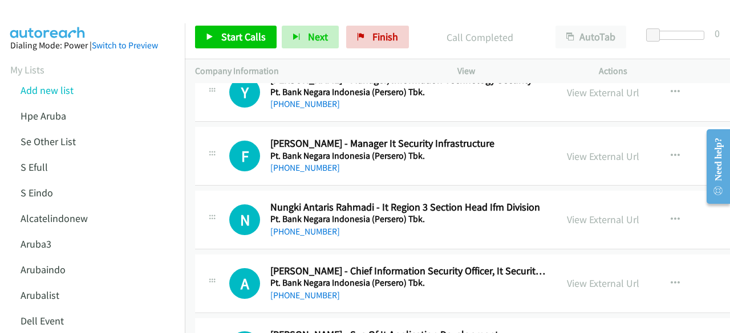
scroll to position [16634, 0]
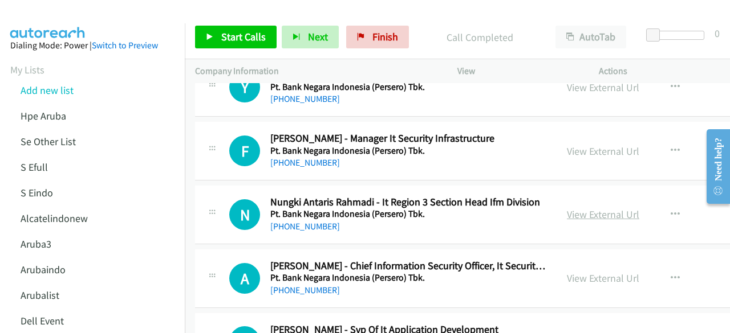
click at [575, 208] on link "View External Url" at bounding box center [603, 214] width 72 height 13
click at [589, 272] on link "View External Url" at bounding box center [603, 278] width 72 height 13
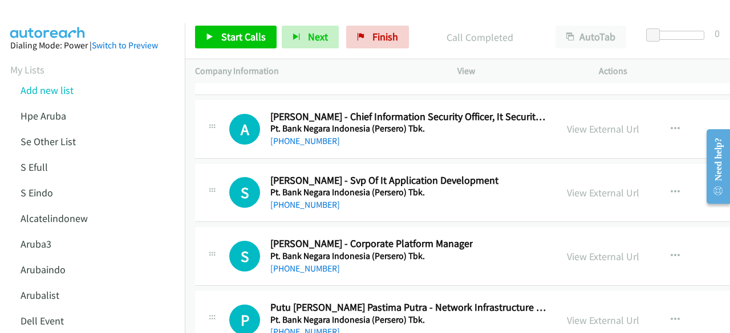
scroll to position [16806, 0]
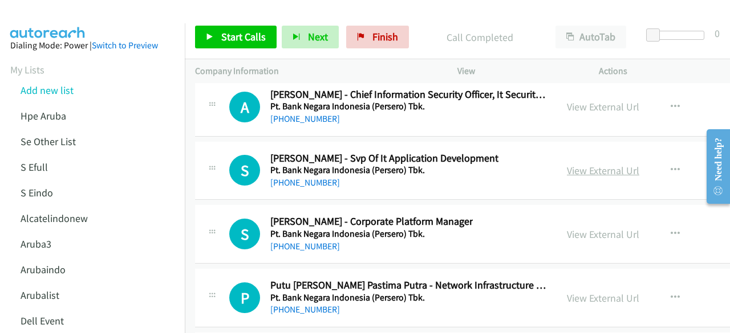
click at [589, 164] on link "View External Url" at bounding box center [603, 170] width 72 height 13
click at [569, 228] on link "View External Url" at bounding box center [603, 234] width 72 height 13
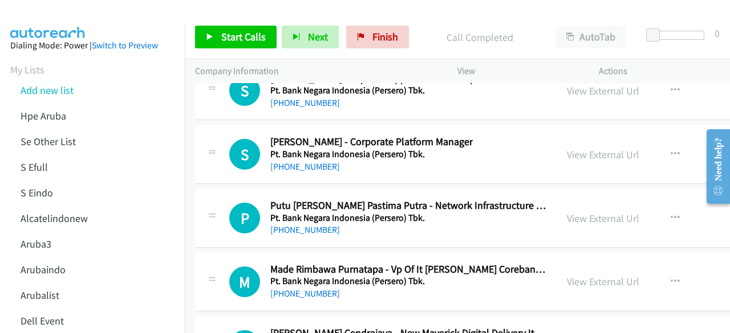
scroll to position [16903, 0]
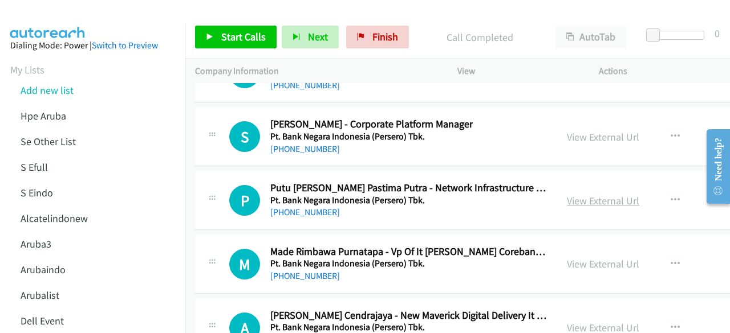
click at [570, 194] on link "View External Url" at bounding box center [603, 200] width 72 height 13
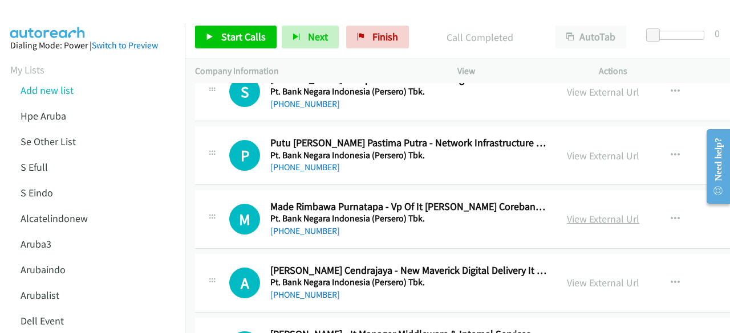
click at [571, 213] on link "View External Url" at bounding box center [603, 219] width 72 height 13
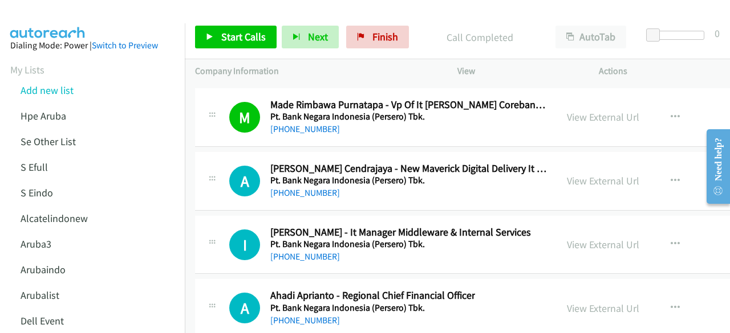
scroll to position [17051, 0]
click at [580, 174] on link "View External Url" at bounding box center [603, 180] width 72 height 13
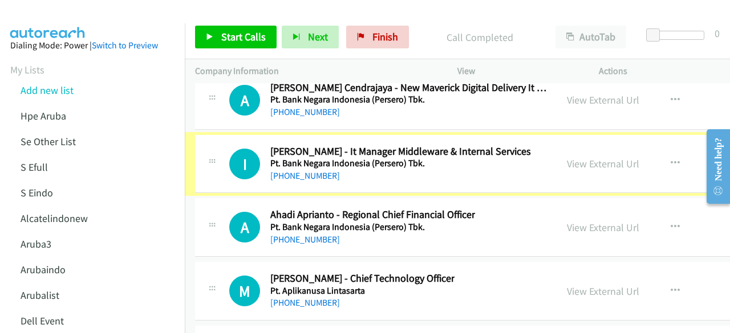
scroll to position [17131, 0]
click at [586, 157] on link "View External Url" at bounding box center [603, 163] width 72 height 13
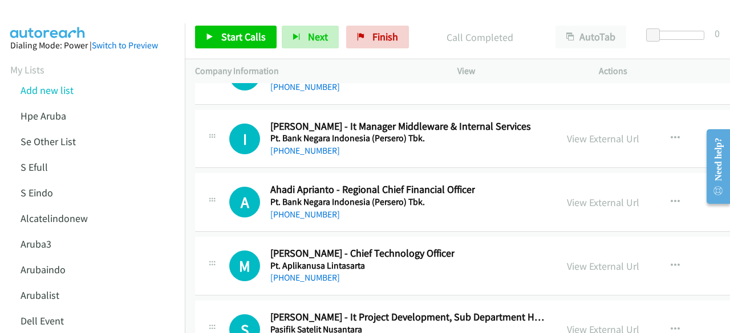
scroll to position [17162, 0]
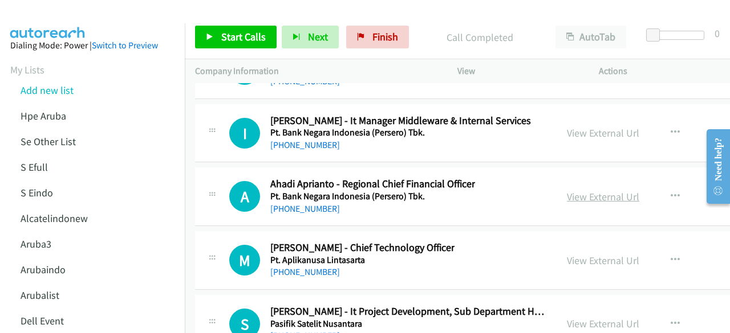
click at [572, 190] on link "View External Url" at bounding box center [603, 196] width 72 height 13
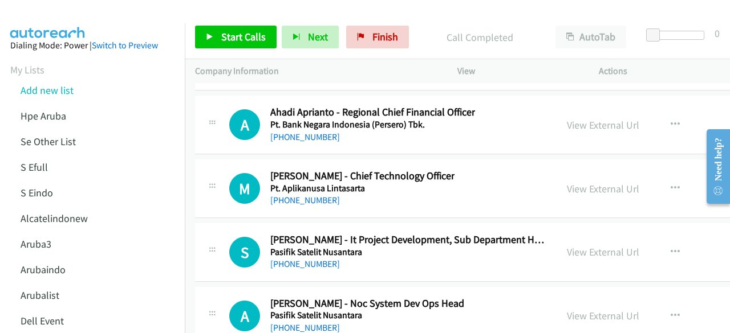
scroll to position [17234, 0]
click at [595, 182] on link "View External Url" at bounding box center [603, 188] width 72 height 13
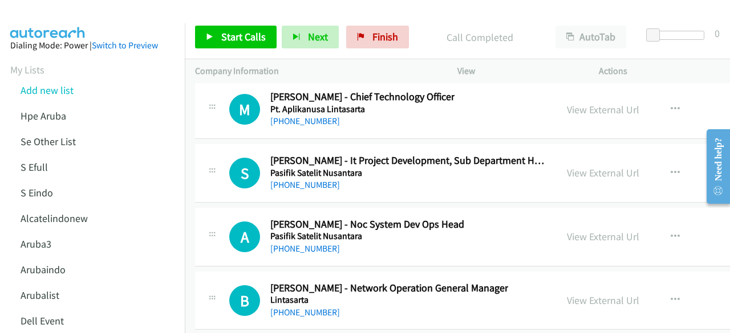
scroll to position [17316, 0]
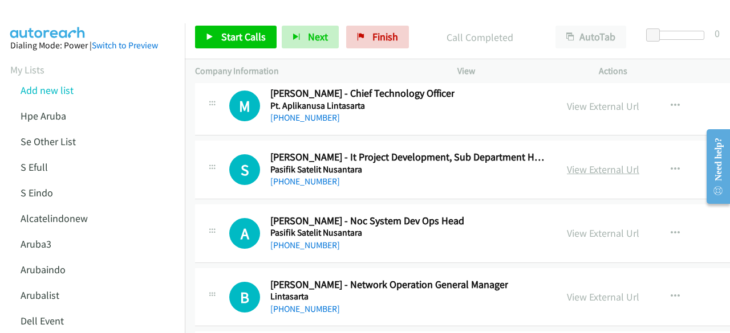
click at [568, 163] on link "View External Url" at bounding box center [603, 169] width 72 height 13
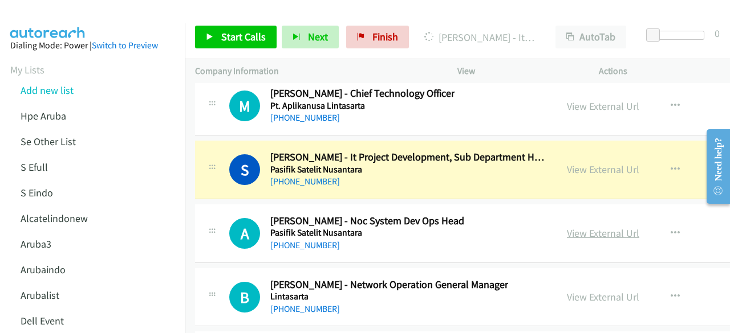
click at [600, 227] on link "View External Url" at bounding box center [603, 233] width 72 height 13
click at [578, 291] on link "View External Url" at bounding box center [603, 297] width 72 height 13
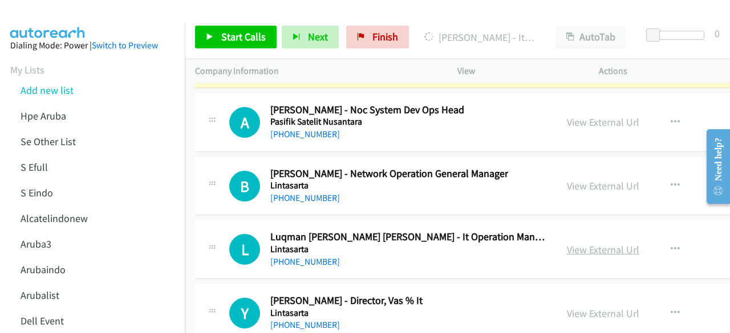
scroll to position [17428, 0]
click at [584, 243] on link "View External Url" at bounding box center [603, 249] width 72 height 13
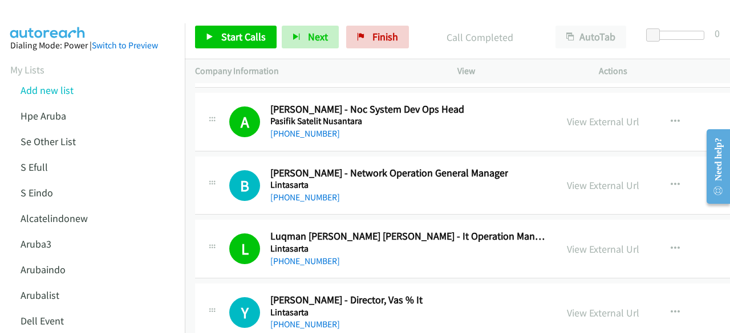
click at [333, 284] on div "Y Callback Scheduled [PERSON_NAME] - Director, Vas % It Lintasarta [GEOGRAPHIC_…" at bounding box center [536, 313] width 682 height 59
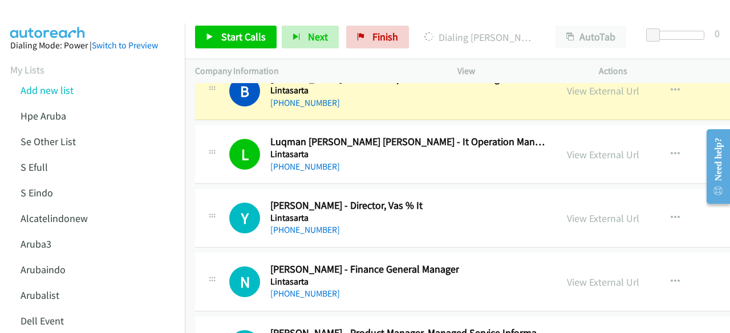
scroll to position [17526, 0]
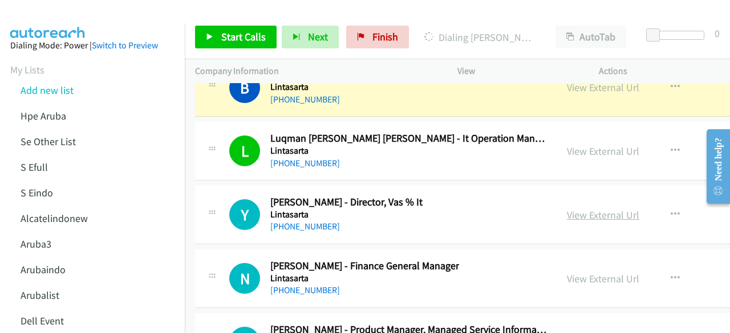
click at [589, 209] on link "View External Url" at bounding box center [603, 215] width 72 height 13
click at [576, 272] on link "View External Url" at bounding box center [603, 278] width 72 height 13
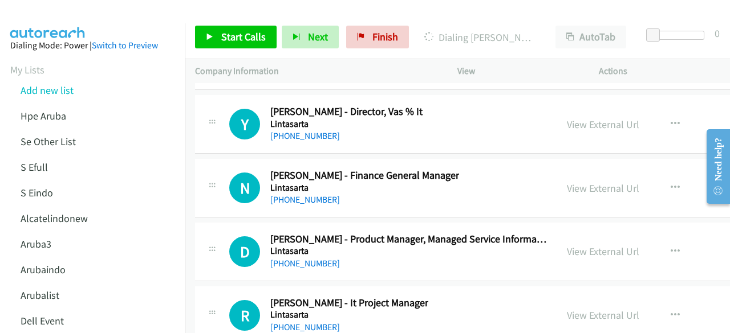
scroll to position [17617, 0]
click at [567, 245] on link "View External Url" at bounding box center [603, 251] width 72 height 13
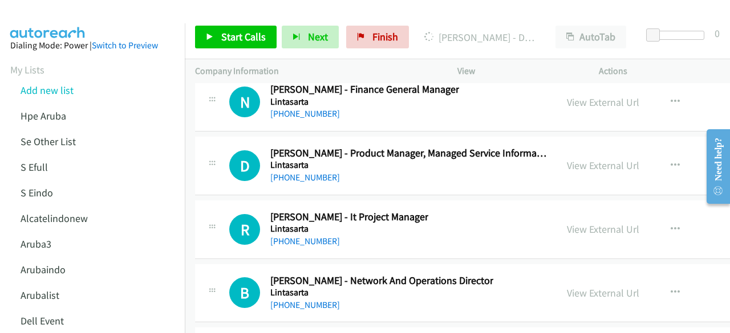
scroll to position [17702, 0]
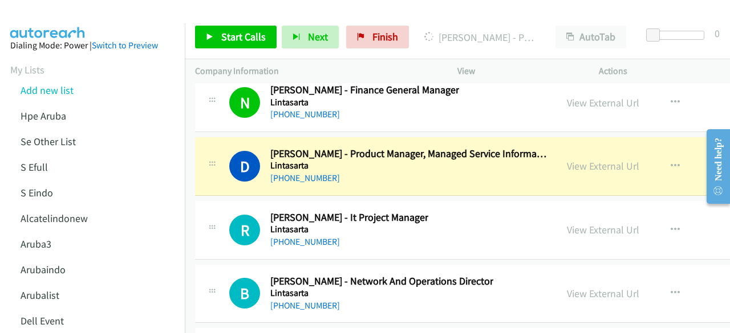
click at [334, 224] on h5 "Lintasarta" at bounding box center [349, 229] width 158 height 11
click at [572, 223] on link "View External Url" at bounding box center [603, 229] width 72 height 13
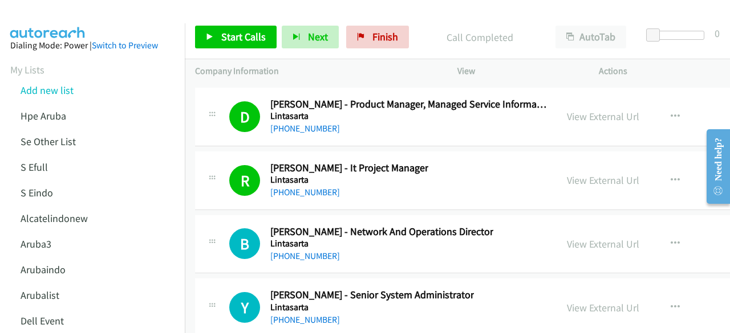
scroll to position [17758, 0]
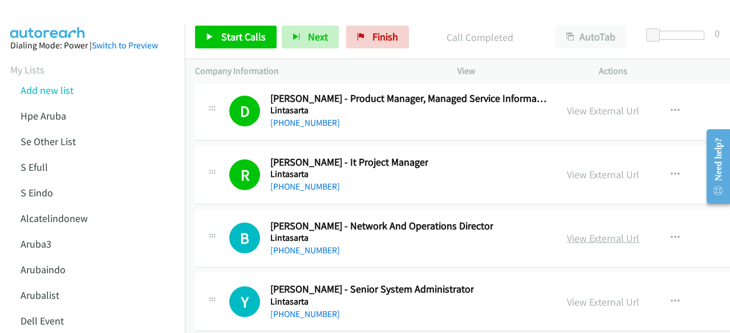
click at [579, 232] on link "View External Url" at bounding box center [603, 238] width 72 height 13
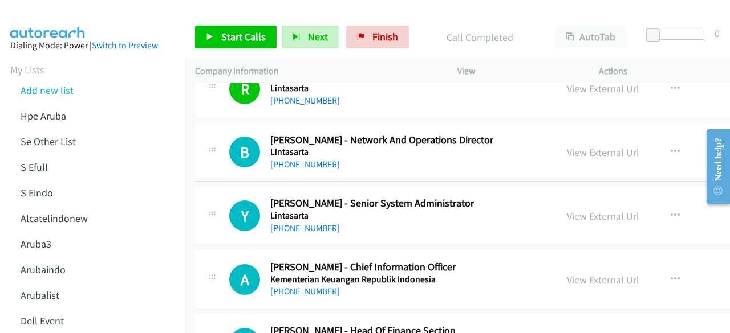
scroll to position [17844, 0]
click at [575, 209] on link "View External Url" at bounding box center [603, 215] width 72 height 13
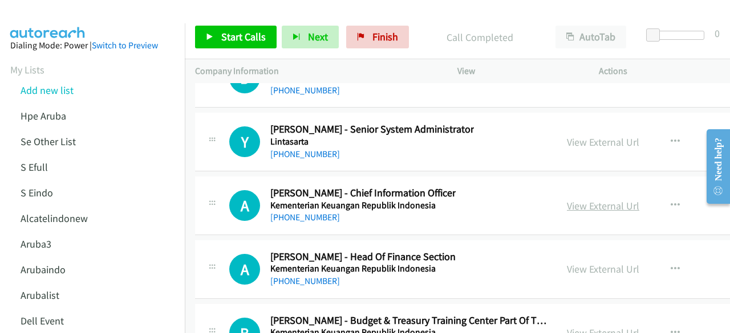
scroll to position [17918, 0]
click at [580, 199] on link "View External Url" at bounding box center [603, 205] width 72 height 13
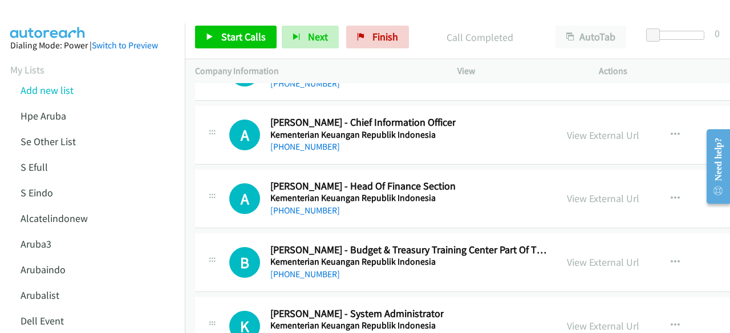
scroll to position [17994, 0]
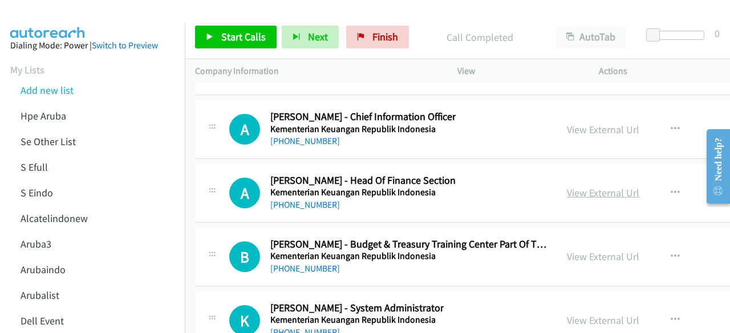
click at [597, 186] on link "View External Url" at bounding box center [603, 192] width 72 height 13
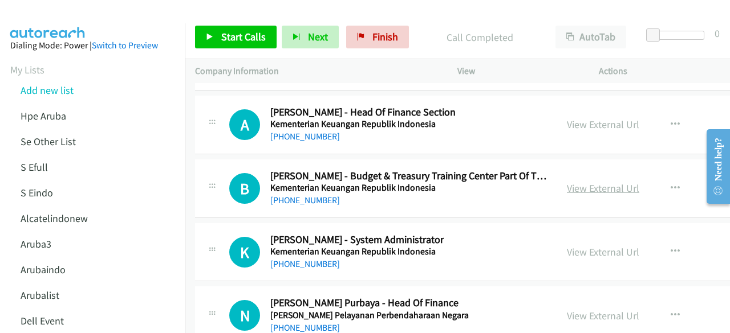
click at [576, 182] on link "View External Url" at bounding box center [603, 188] width 72 height 13
click at [579, 245] on div "View External Url" at bounding box center [603, 252] width 72 height 15
click at [579, 246] on link "View External Url" at bounding box center [603, 252] width 72 height 13
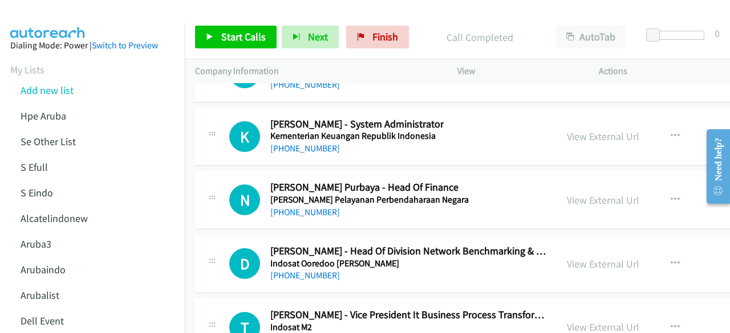
scroll to position [18179, 0]
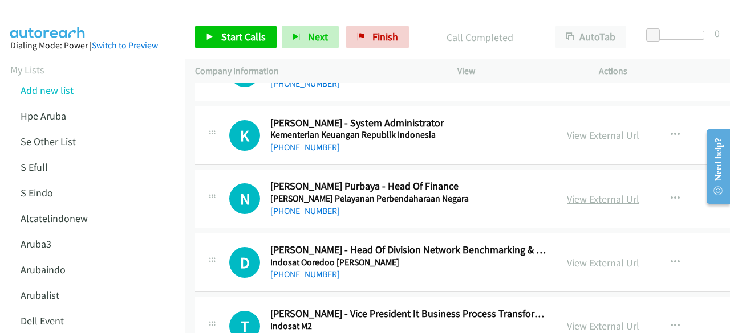
click at [574, 193] on link "View External Url" at bounding box center [603, 199] width 72 height 13
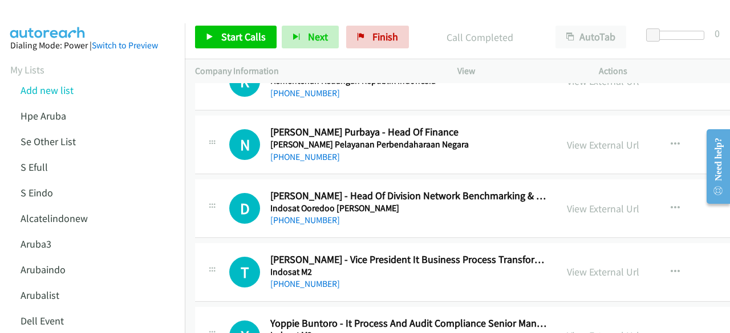
scroll to position [18234, 0]
click at [598, 202] on link "View External Url" at bounding box center [603, 208] width 72 height 13
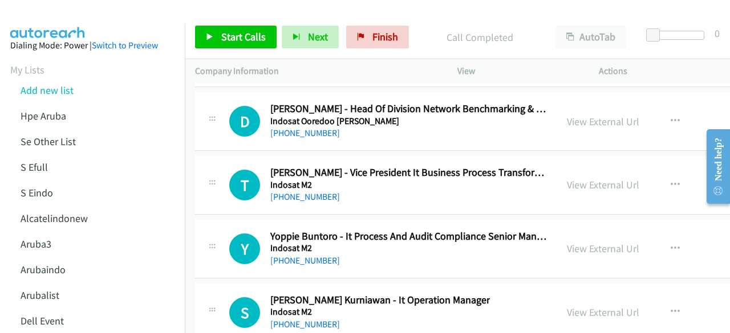
scroll to position [18321, 0]
click at [575, 178] on link "View External Url" at bounding box center [603, 184] width 72 height 13
click at [575, 242] on link "View External Url" at bounding box center [603, 248] width 72 height 13
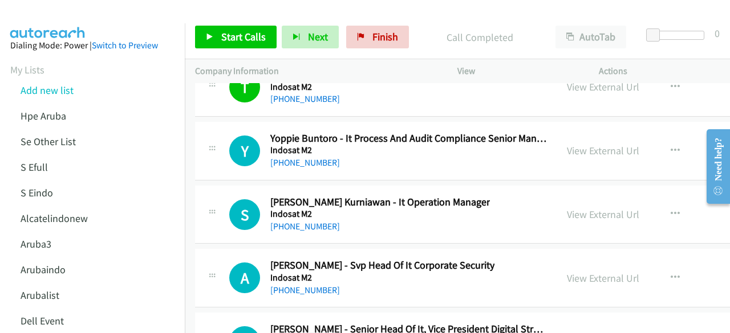
scroll to position [18428, 0]
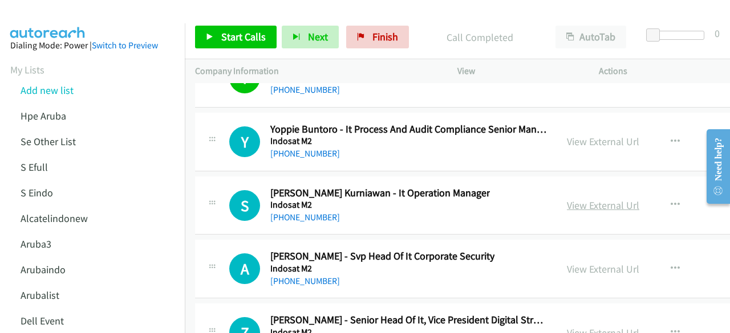
click at [571, 199] on link "View External Url" at bounding box center [603, 205] width 72 height 13
click at [576, 263] on link "View External Url" at bounding box center [603, 269] width 72 height 13
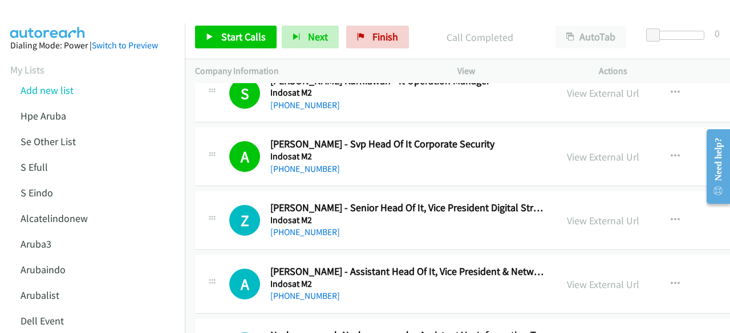
scroll to position [18541, 0]
click at [571, 214] on link "View External Url" at bounding box center [603, 220] width 72 height 13
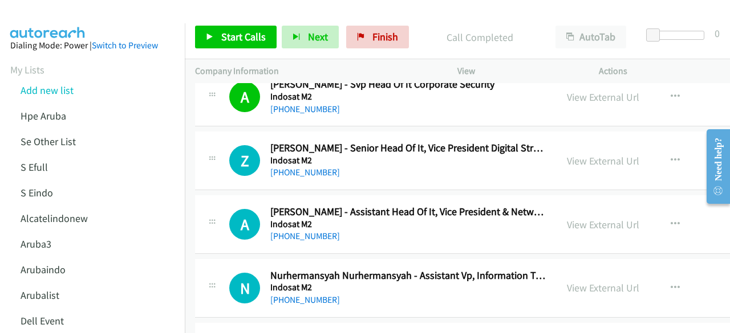
scroll to position [18601, 0]
click at [582, 218] on link "View External Url" at bounding box center [603, 224] width 72 height 13
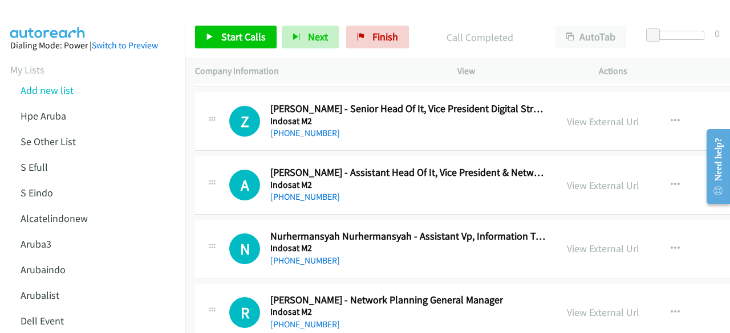
scroll to position [18647, 0]
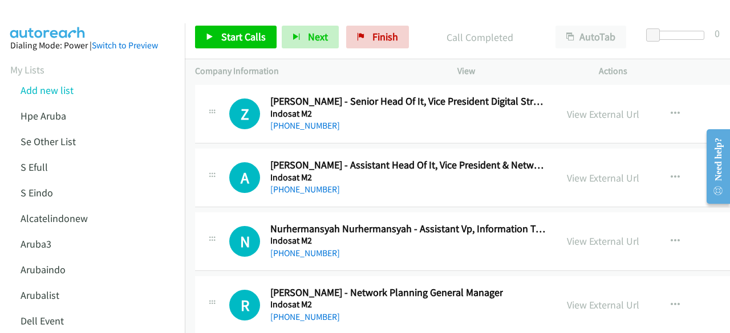
click at [590, 234] on div "View External Url" at bounding box center [603, 241] width 72 height 15
click at [578, 235] on link "View External Url" at bounding box center [603, 241] width 72 height 13
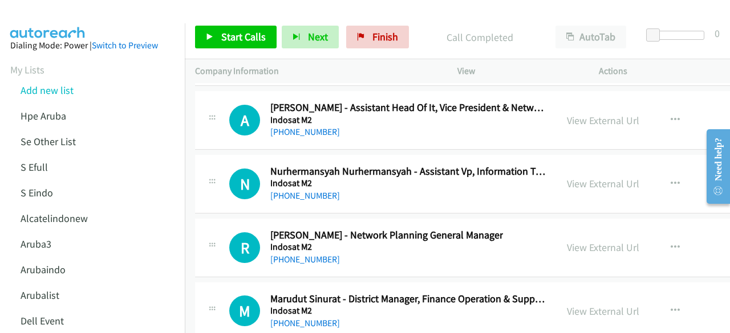
scroll to position [18705, 0]
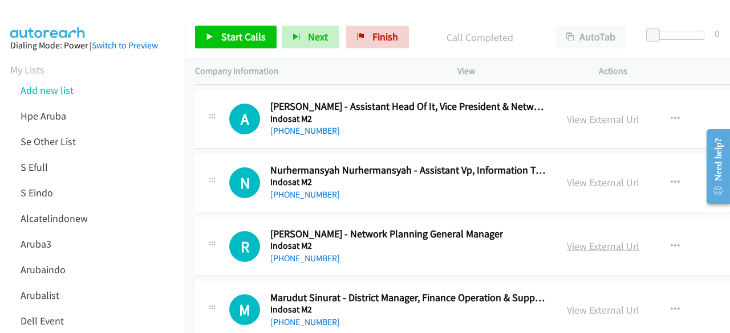
click at [567, 240] on link "View External Url" at bounding box center [603, 246] width 72 height 13
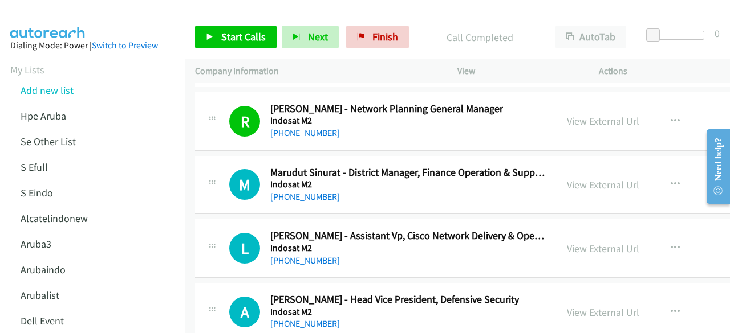
scroll to position [18832, 0]
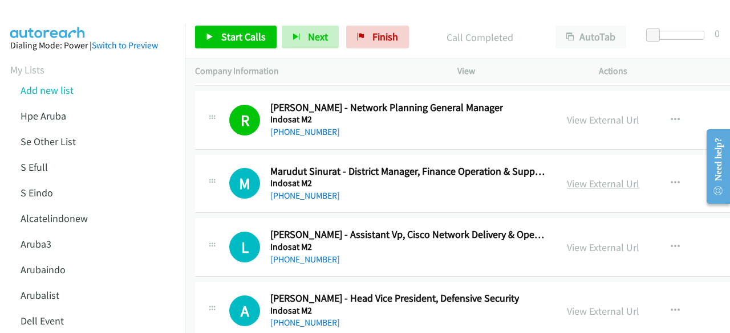
click at [568, 177] on link "View External Url" at bounding box center [603, 183] width 72 height 13
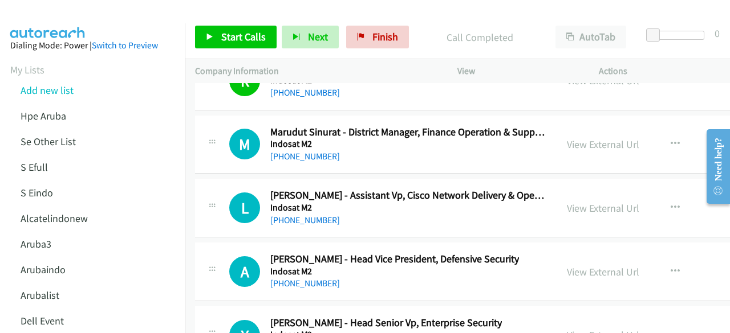
scroll to position [18878, 0]
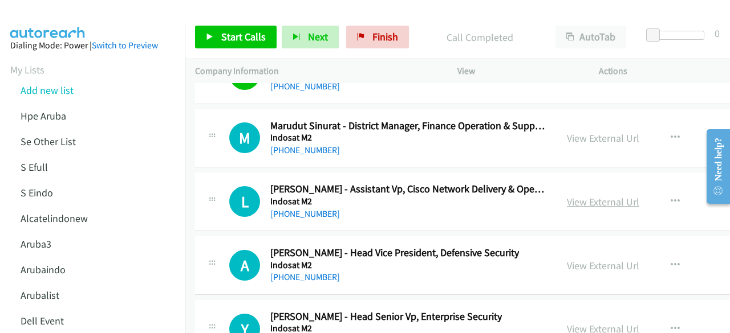
click at [572, 196] on link "View External Url" at bounding box center [603, 202] width 72 height 13
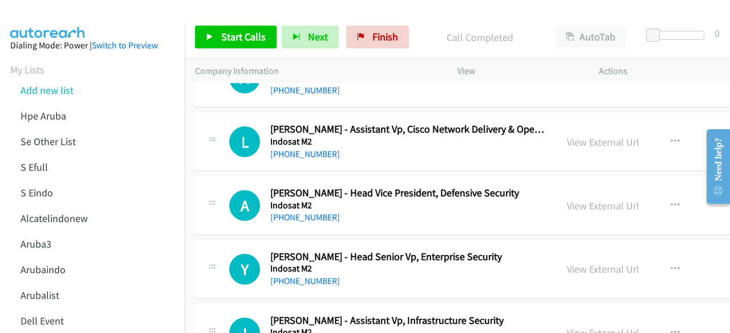
scroll to position [18938, 0]
click at [576, 199] on link "View External Url" at bounding box center [603, 205] width 72 height 13
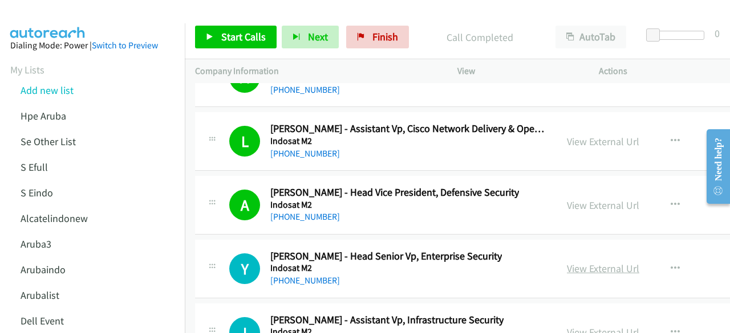
click at [587, 262] on link "View External Url" at bounding box center [603, 268] width 72 height 13
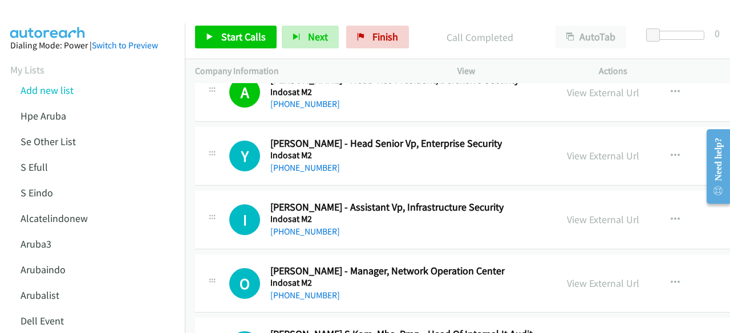
scroll to position [19054, 0]
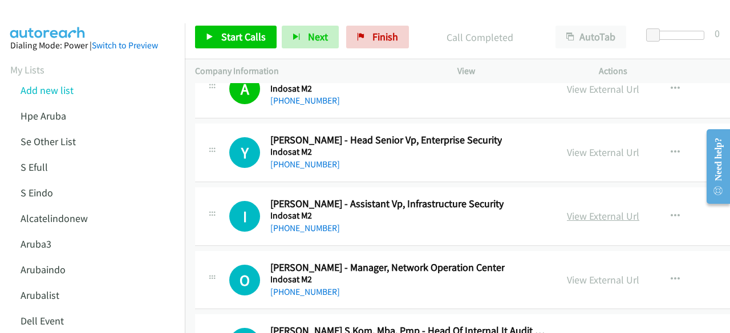
click at [578, 210] on link "View External Url" at bounding box center [603, 216] width 72 height 13
click at [572, 274] on link "View External Url" at bounding box center [603, 280] width 72 height 13
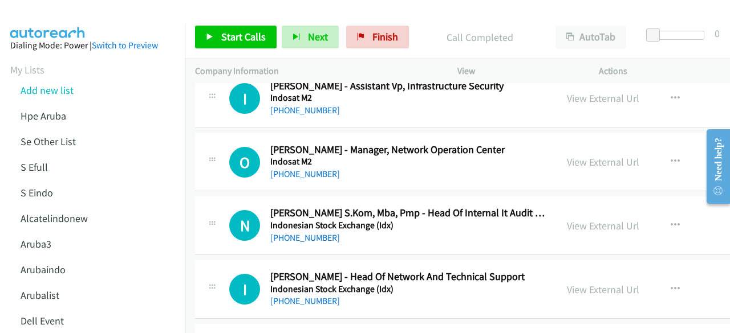
scroll to position [19173, 0]
click at [576, 219] on link "View External Url" at bounding box center [603, 225] width 72 height 13
click at [595, 283] on link "View External Url" at bounding box center [603, 289] width 72 height 13
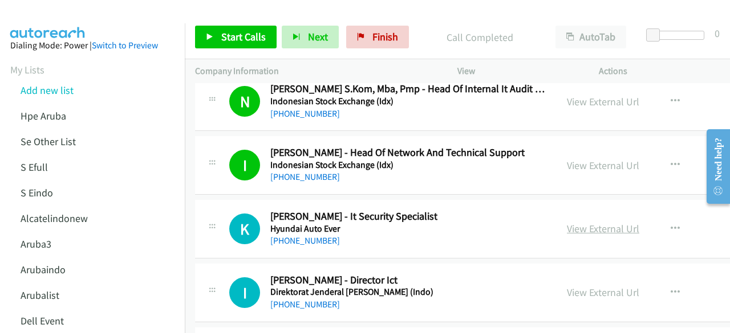
scroll to position [19297, 0]
click at [581, 222] on link "View External Url" at bounding box center [603, 228] width 72 height 13
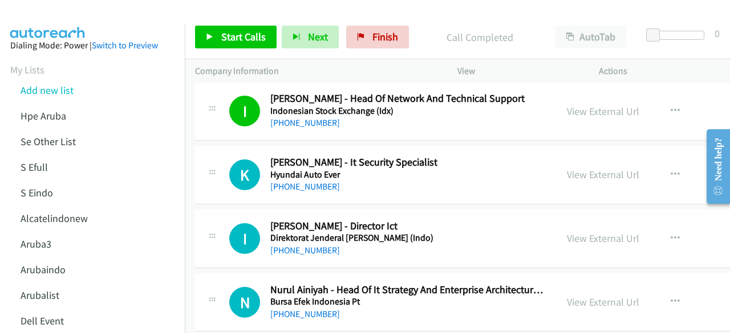
scroll to position [19368, 0]
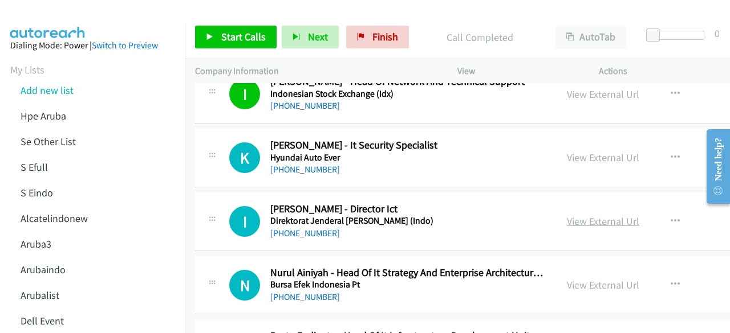
click at [568, 215] on link "View External Url" at bounding box center [603, 221] width 72 height 13
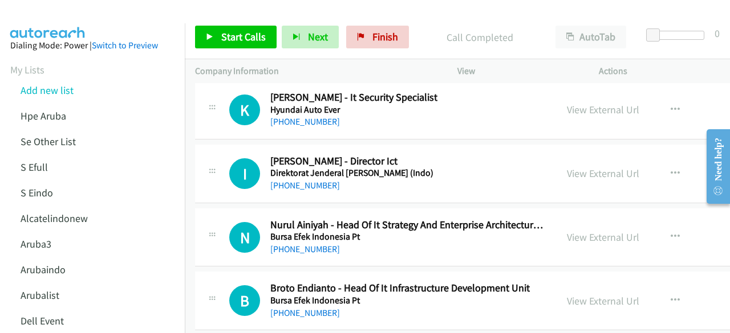
scroll to position [19417, 0]
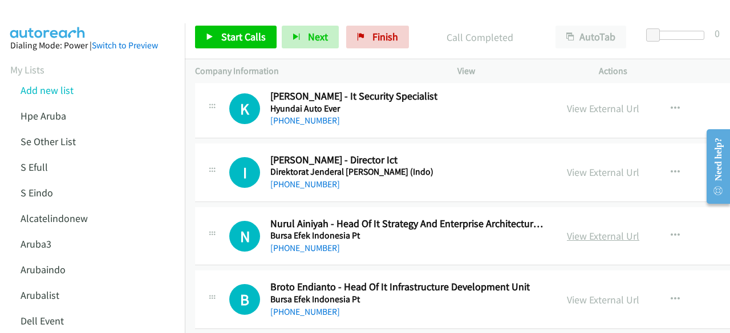
click at [583, 230] on link "View External Url" at bounding box center [603, 236] width 72 height 13
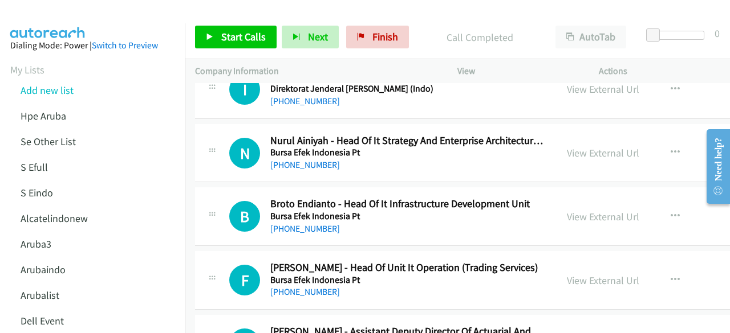
scroll to position [19505, 0]
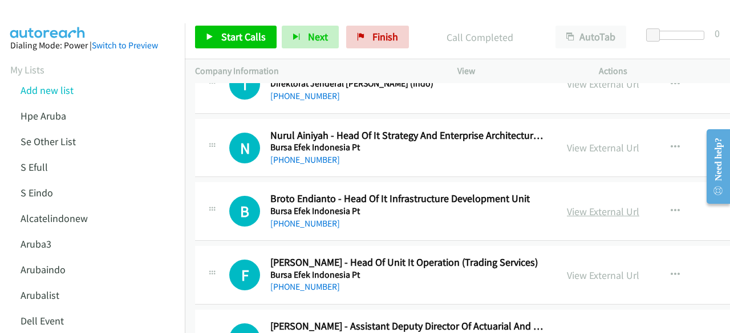
click at [567, 205] on link "View External Url" at bounding box center [603, 211] width 72 height 13
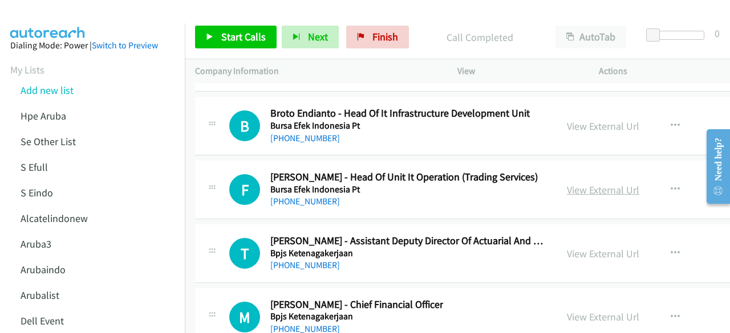
click at [569, 184] on link "View External Url" at bounding box center [603, 190] width 72 height 13
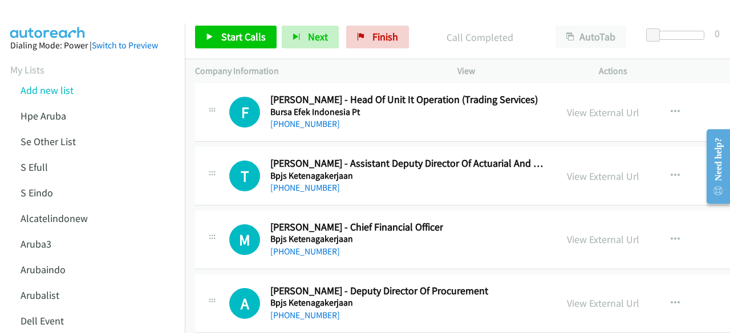
scroll to position [19670, 0]
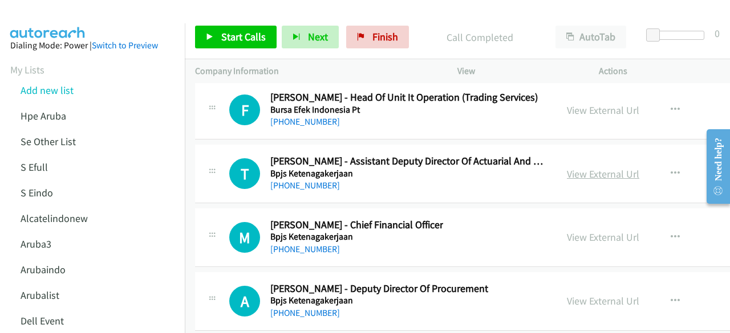
click at [571, 168] on link "View External Url" at bounding box center [603, 174] width 72 height 13
click at [579, 231] on link "View External Url" at bounding box center [603, 237] width 72 height 13
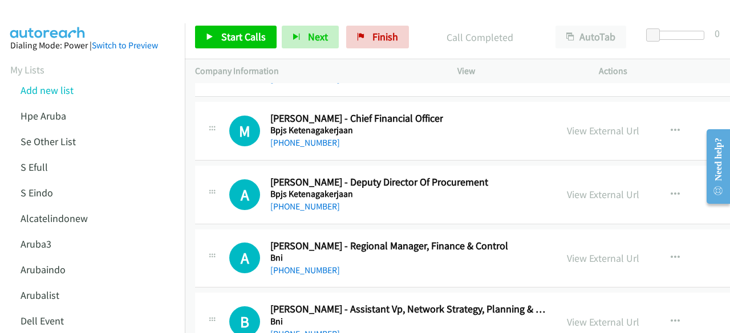
scroll to position [19779, 0]
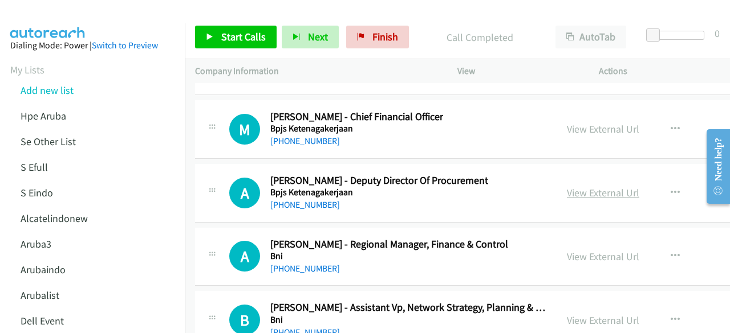
click at [580, 186] on link "View External Url" at bounding box center [603, 192] width 72 height 13
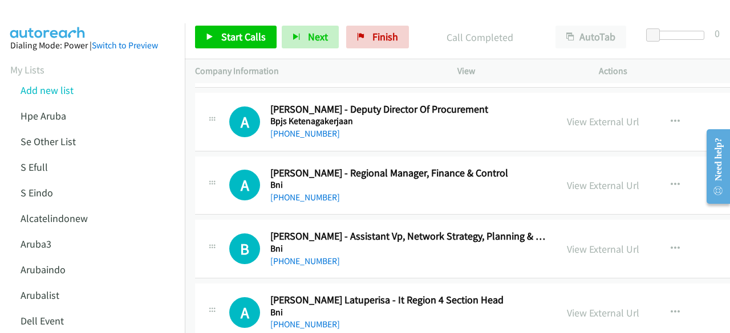
scroll to position [19851, 0]
click at [568, 178] on link "View External Url" at bounding box center [603, 184] width 72 height 13
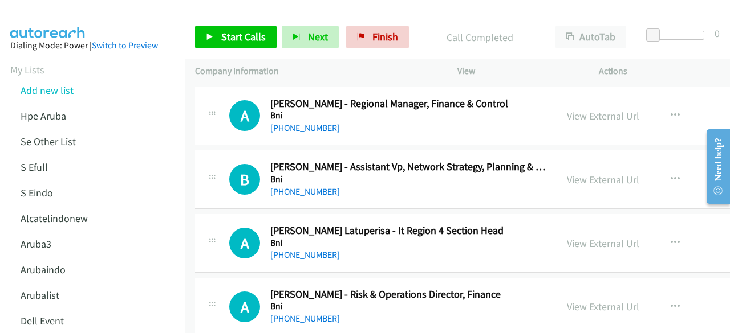
scroll to position [19922, 0]
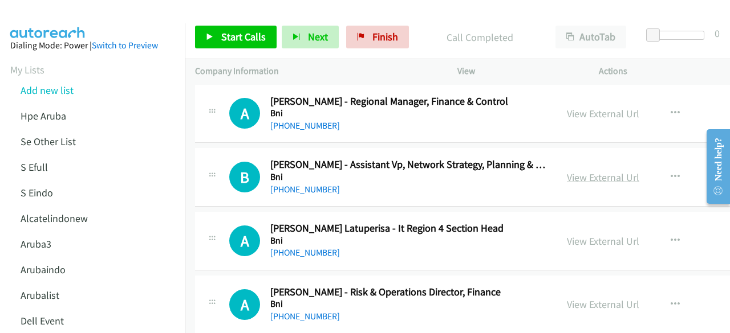
click at [612, 171] on link "View External Url" at bounding box center [603, 177] width 72 height 13
click at [556, 222] on div "View External Url View External Url Schedule/Manage Callback Start Calls Here R…" at bounding box center [651, 241] width 191 height 38
click at [571, 235] on link "View External Url" at bounding box center [603, 241] width 72 height 13
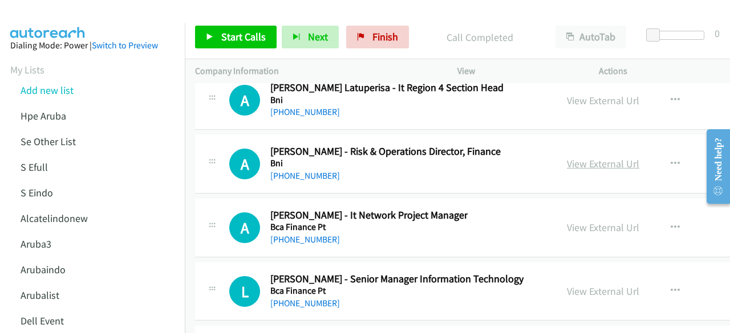
scroll to position [20066, 0]
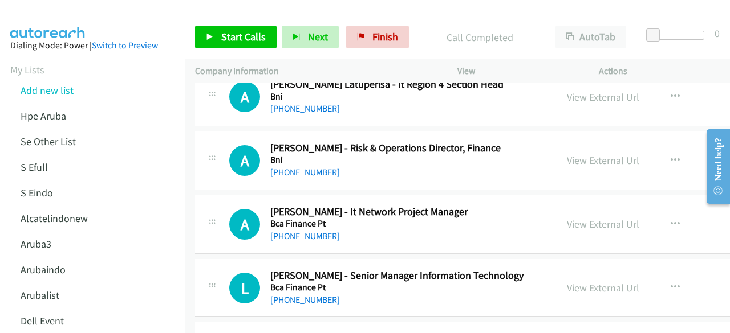
click at [592, 154] on link "View External Url" at bounding box center [603, 160] width 72 height 13
click at [571, 218] on link "View External Url" at bounding box center [603, 224] width 72 height 13
click at [592, 282] on link "View External Url" at bounding box center [603, 288] width 72 height 13
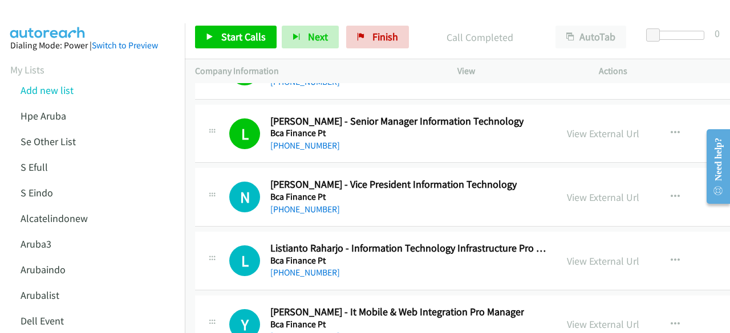
scroll to position [20222, 0]
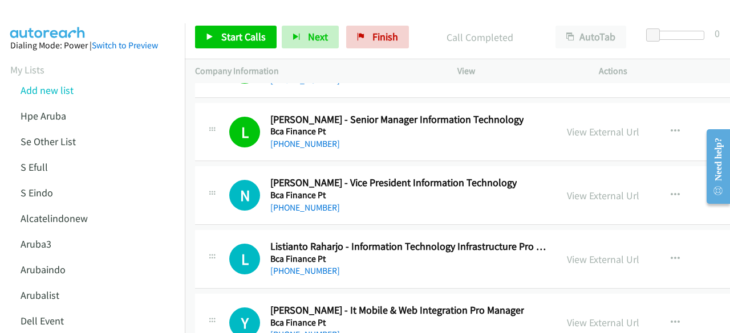
click at [556, 177] on div "View External Url View External Url Schedule/Manage Callback Start Calls Here R…" at bounding box center [651, 196] width 191 height 38
click at [567, 189] on link "View External Url" at bounding box center [603, 195] width 72 height 13
click at [588, 253] on link "View External Url" at bounding box center [603, 259] width 72 height 13
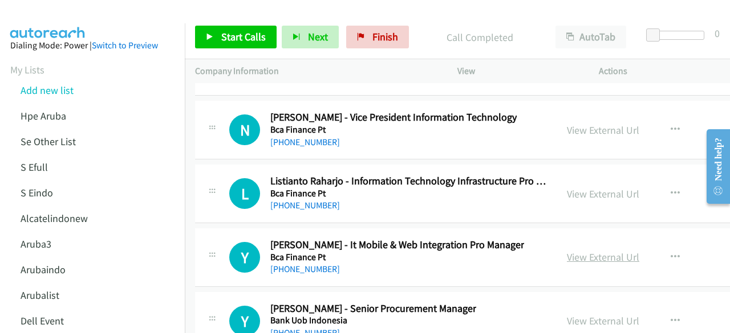
scroll to position [20288, 0]
click at [581, 238] on div "View External Url View External Url Schedule/Manage Callback Start Calls Here R…" at bounding box center [651, 257] width 191 height 38
click at [573, 250] on link "View External Url" at bounding box center [603, 256] width 72 height 13
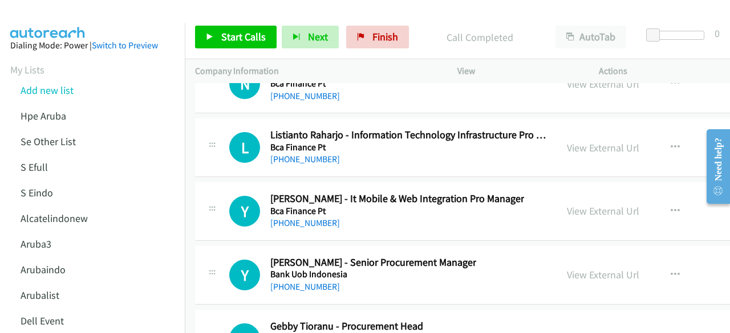
scroll to position [20335, 0]
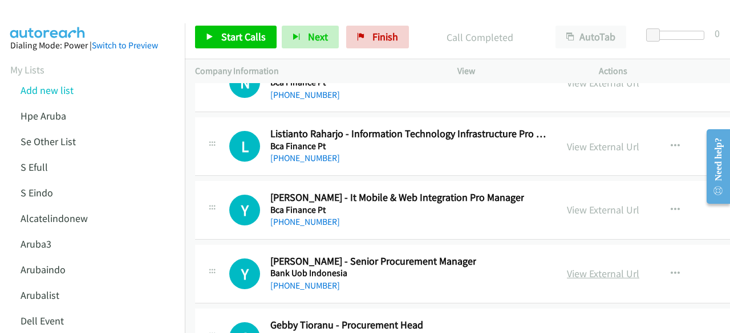
click at [606, 267] on link "View External Url" at bounding box center [603, 273] width 72 height 13
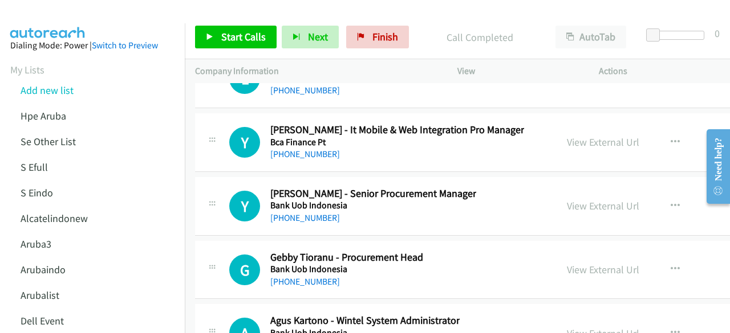
scroll to position [20403, 0]
click at [608, 263] on link "View External Url" at bounding box center [603, 269] width 72 height 13
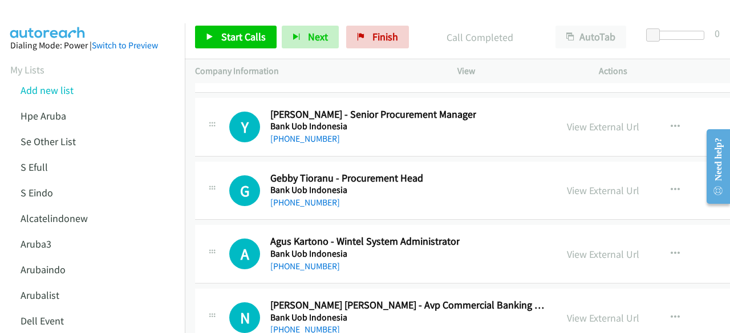
scroll to position [20483, 0]
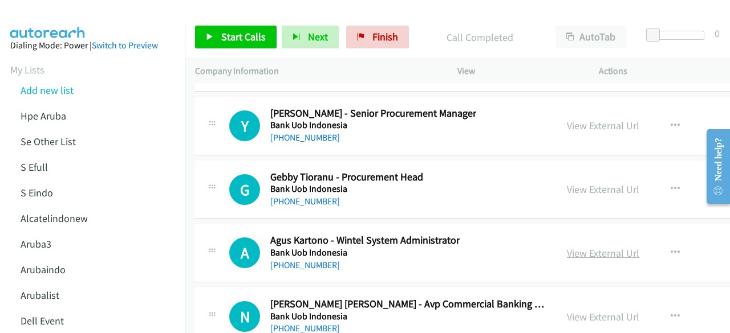
click at [567, 247] on link "View External Url" at bounding box center [603, 253] width 72 height 13
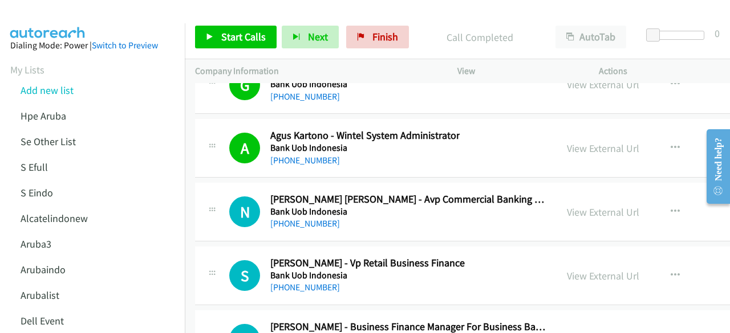
scroll to position [20602, 0]
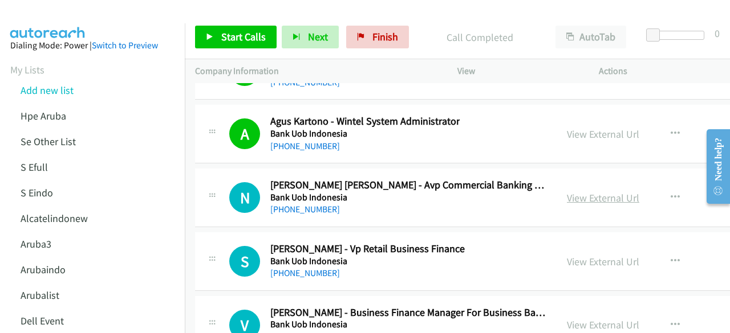
click at [604, 192] on link "View External Url" at bounding box center [603, 198] width 72 height 13
click at [583, 255] on link "View External Url" at bounding box center [603, 261] width 72 height 13
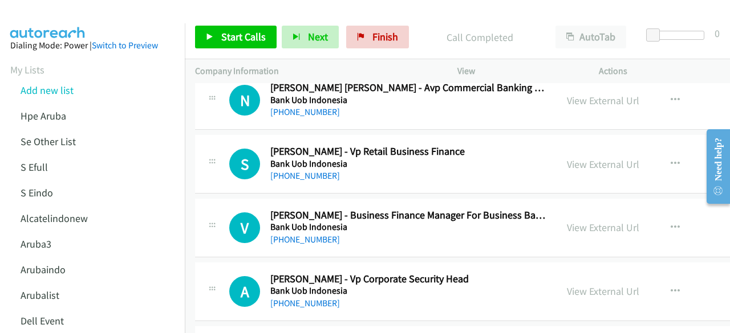
scroll to position [20720, 0]
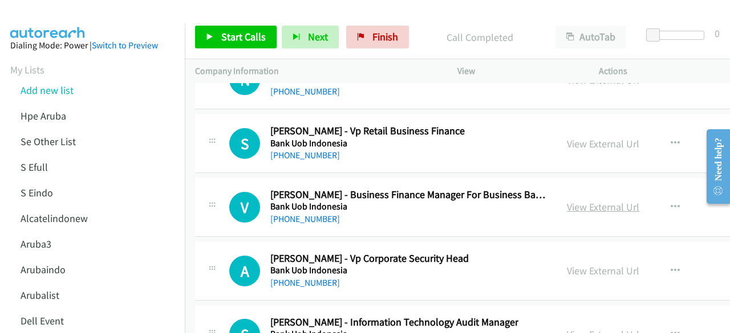
click at [583, 201] on link "View External Url" at bounding box center [603, 207] width 72 height 13
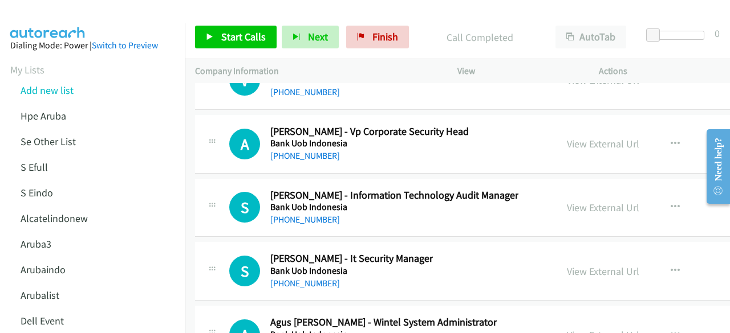
scroll to position [20855, 0]
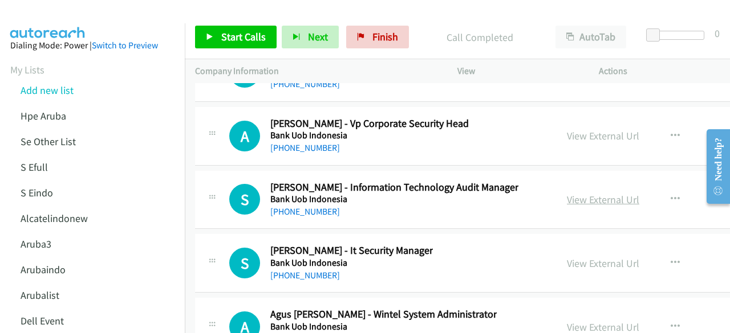
click at [577, 193] on link "View External Url" at bounding box center [603, 199] width 72 height 13
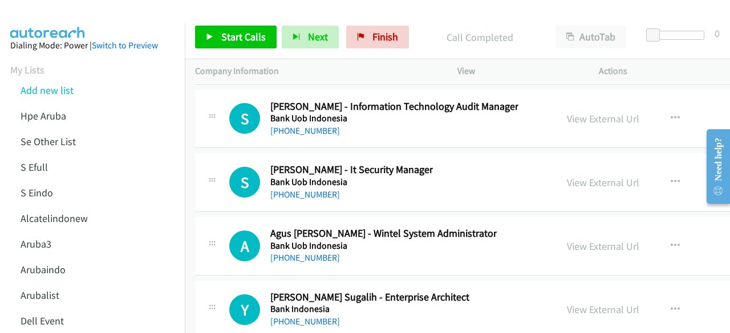
scroll to position [20940, 0]
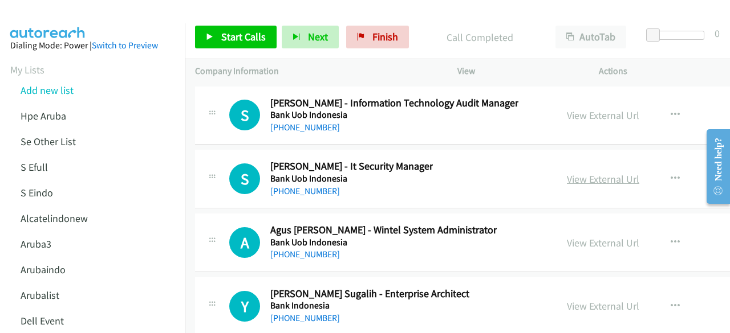
click at [595, 173] on link "View External Url" at bounding box center [603, 179] width 72 height 13
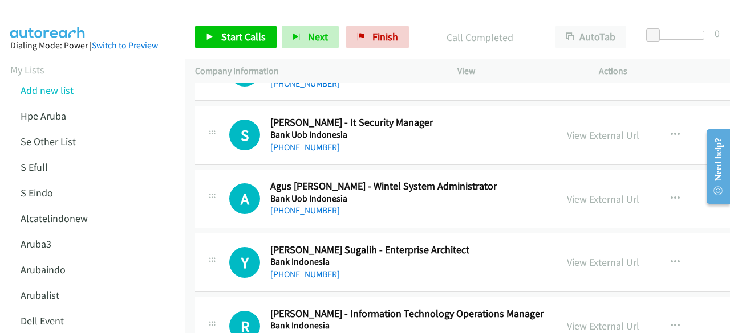
scroll to position [20988, 0]
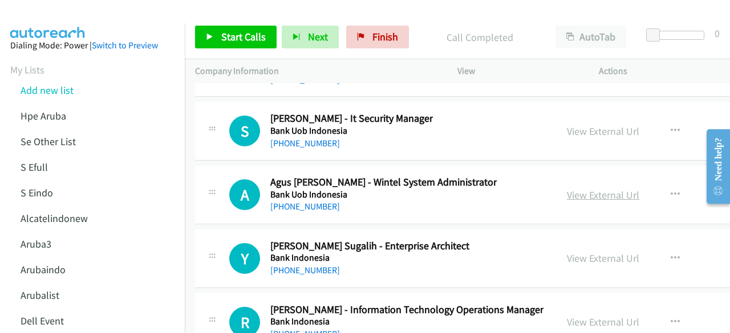
click at [578, 189] on link "View External Url" at bounding box center [603, 195] width 72 height 13
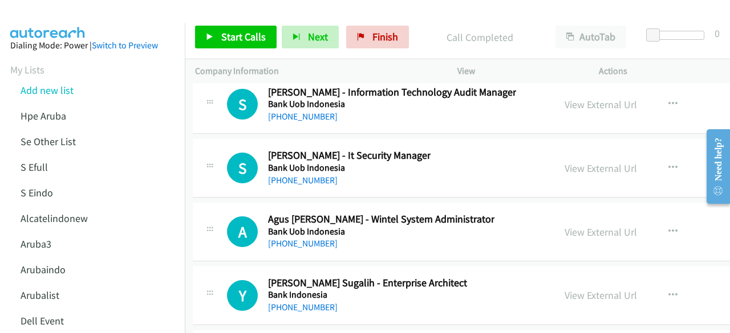
scroll to position [20950, 2]
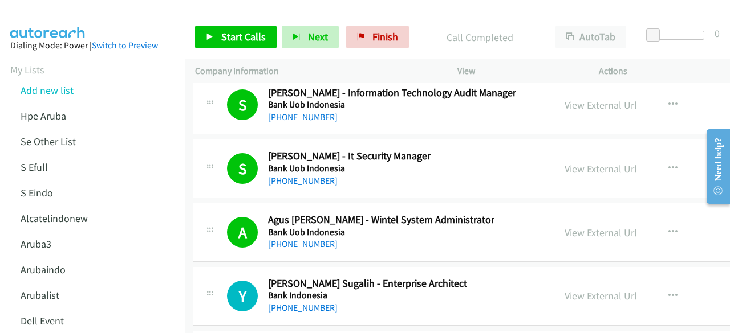
click at [578, 288] on div "View External Url" at bounding box center [600, 295] width 72 height 15
click at [579, 290] on link "View External Url" at bounding box center [600, 296] width 72 height 13
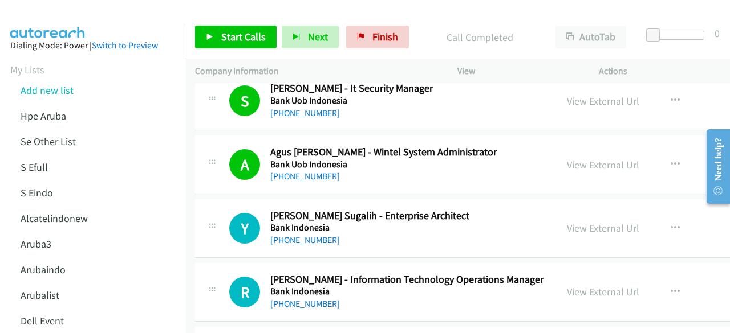
scroll to position [21018, 0]
click at [567, 285] on link "View External Url" at bounding box center [603, 291] width 72 height 13
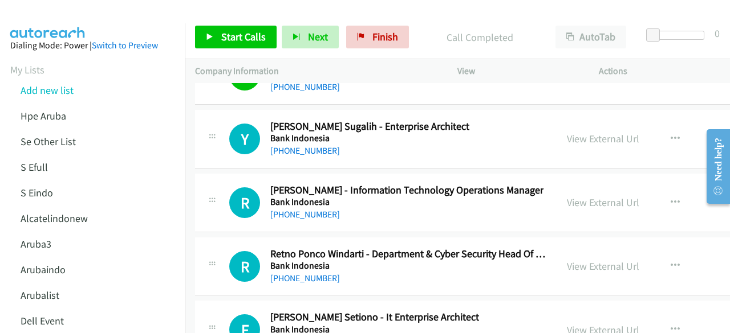
scroll to position [21109, 0]
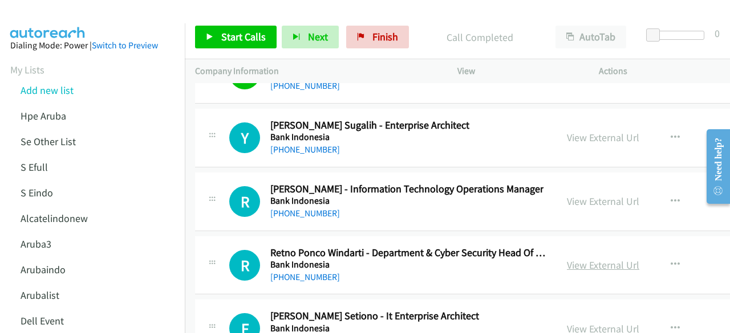
click at [567, 259] on link "View External Url" at bounding box center [603, 265] width 72 height 13
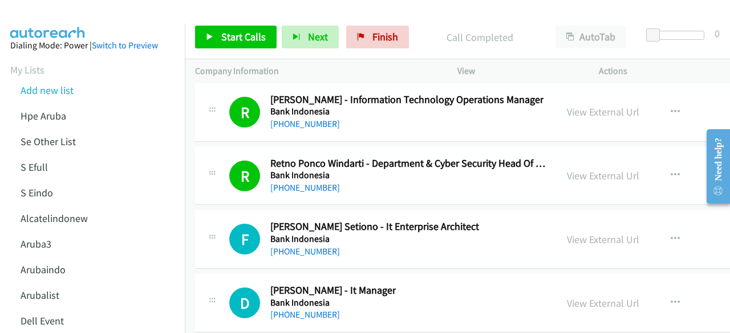
scroll to position [21211, 0]
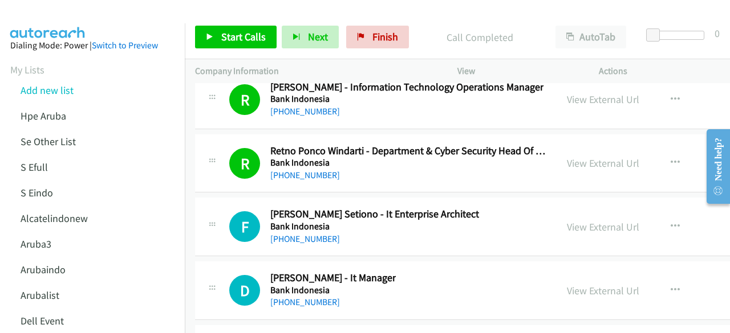
click at [594, 208] on div "View External Url View External Url Schedule/Manage Callback Start Calls Here R…" at bounding box center [651, 227] width 191 height 38
click at [594, 221] on link "View External Url" at bounding box center [603, 227] width 72 height 13
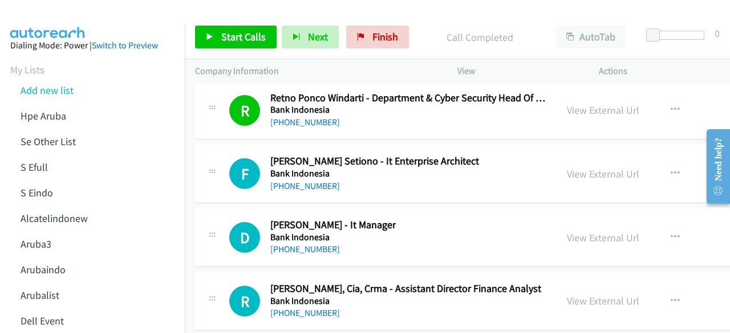
scroll to position [21264, 0]
click at [582, 231] on link "View External Url" at bounding box center [603, 237] width 72 height 13
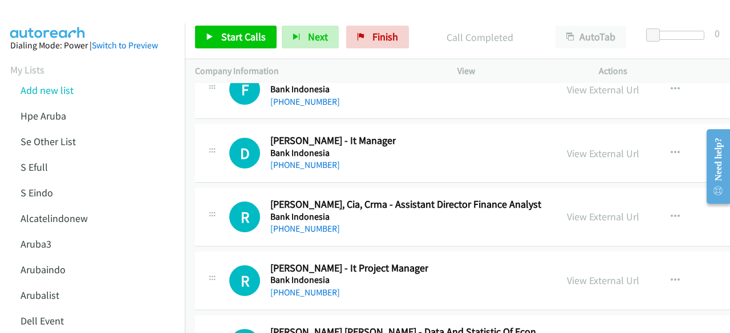
scroll to position [21349, 0]
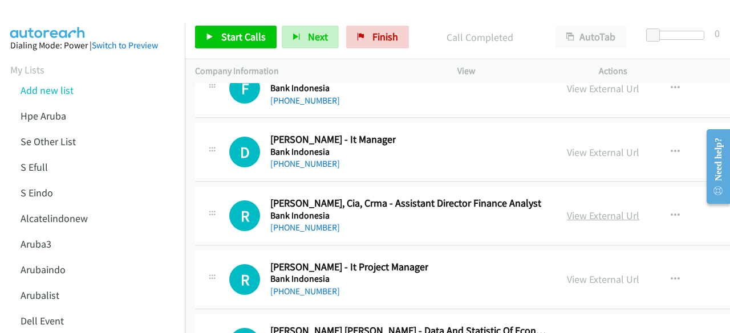
click at [585, 209] on link "View External Url" at bounding box center [603, 215] width 72 height 13
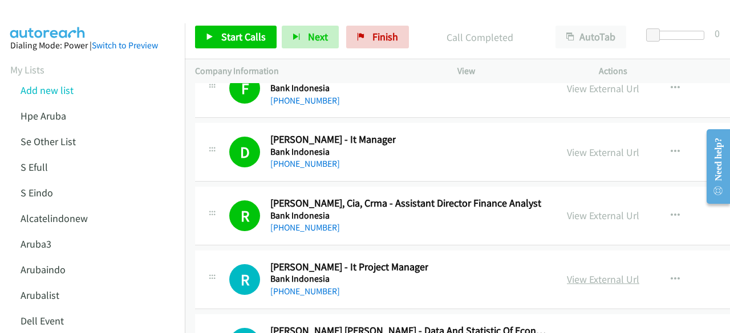
click at [605, 273] on link "View External Url" at bounding box center [603, 279] width 72 height 13
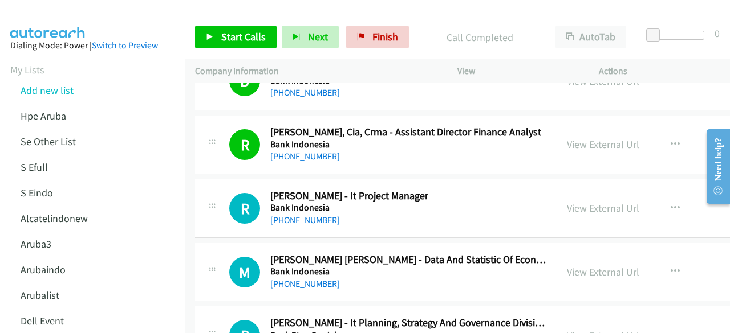
scroll to position [21432, 0]
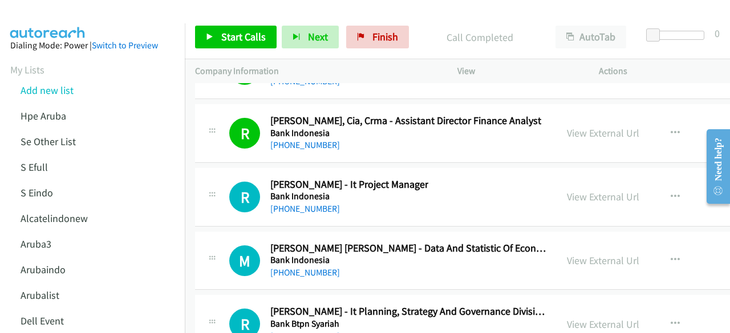
click at [600, 253] on div "View External Url" at bounding box center [603, 260] width 72 height 15
click at [597, 254] on link "View External Url" at bounding box center [603, 260] width 72 height 13
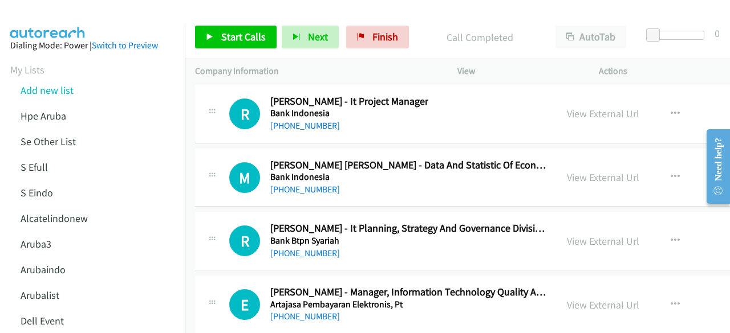
scroll to position [21516, 0]
click at [581, 234] on link "View External Url" at bounding box center [603, 240] width 72 height 13
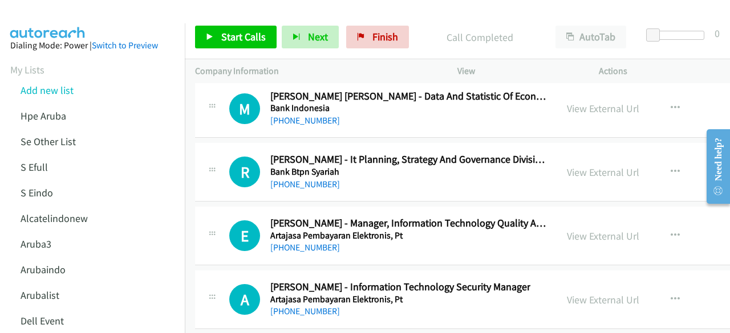
scroll to position [21588, 0]
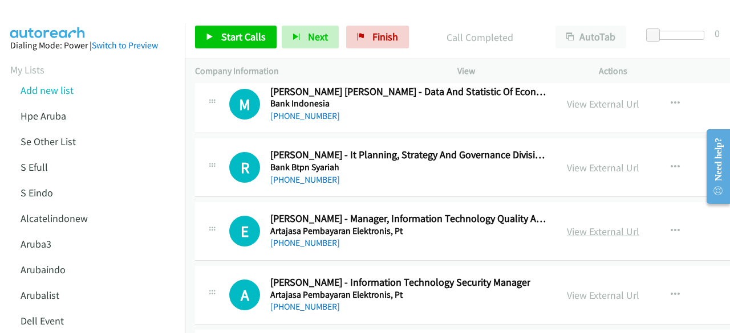
click at [567, 225] on link "View External Url" at bounding box center [603, 231] width 72 height 13
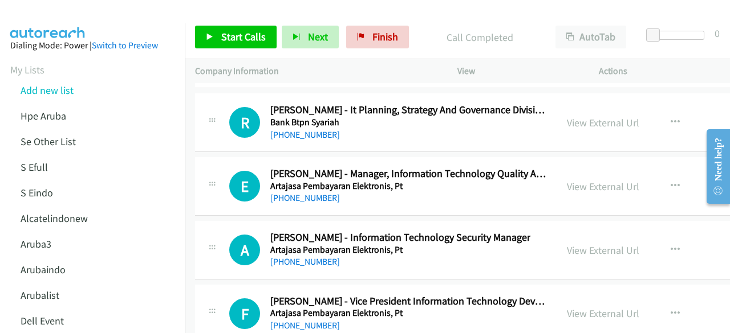
scroll to position [21634, 0]
click at [588, 243] on link "View External Url" at bounding box center [603, 249] width 72 height 13
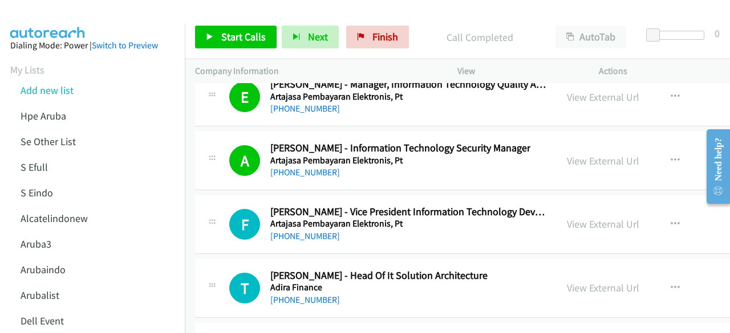
scroll to position [21726, 0]
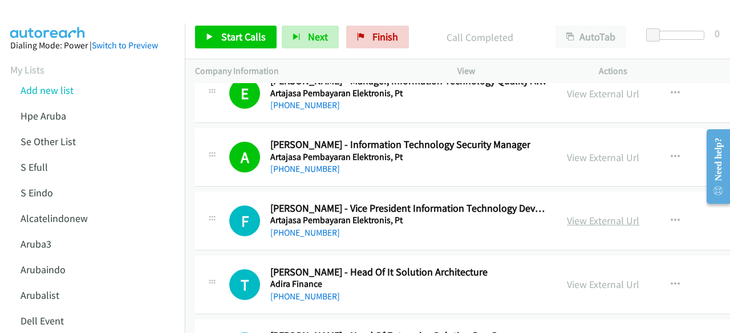
click at [576, 214] on link "View External Url" at bounding box center [603, 220] width 72 height 13
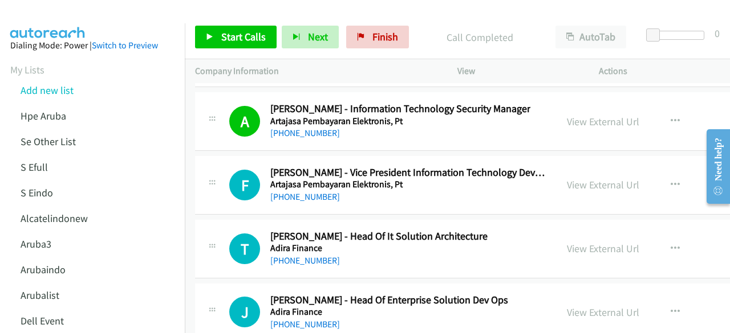
scroll to position [21766, 0]
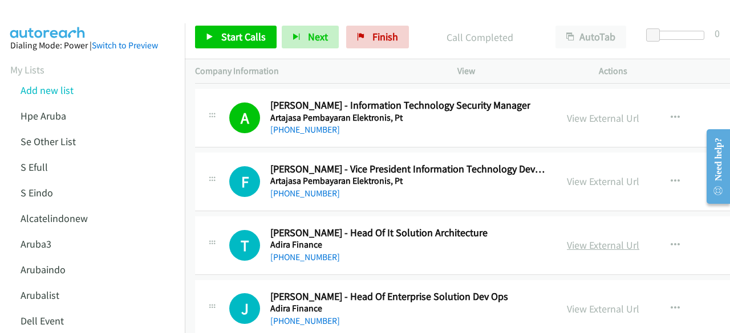
click at [573, 239] on link "View External Url" at bounding box center [603, 245] width 72 height 13
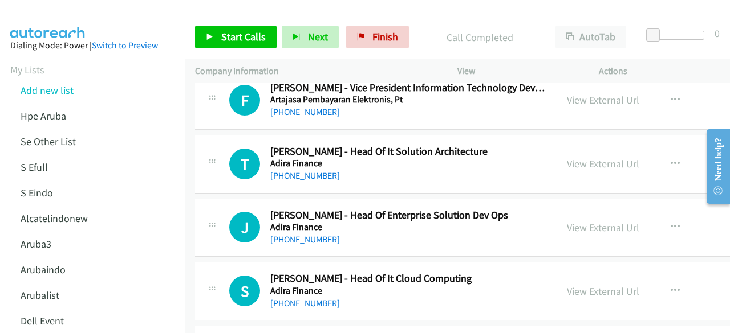
scroll to position [21848, 0]
click at [567, 221] on link "View External Url" at bounding box center [603, 227] width 72 height 13
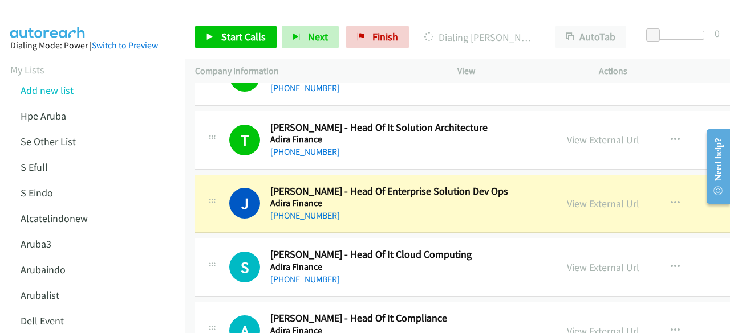
scroll to position [21874, 0]
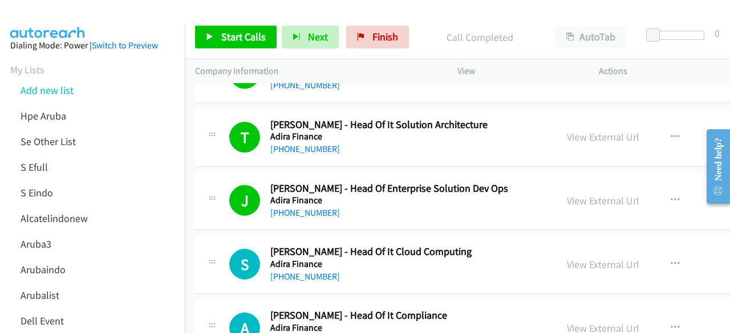
click at [310, 235] on div "S Callback Scheduled [PERSON_NAME] - Head Of It Cloud Computing Adira Finance […" at bounding box center [536, 264] width 682 height 59
click at [589, 258] on link "View External Url" at bounding box center [603, 264] width 72 height 13
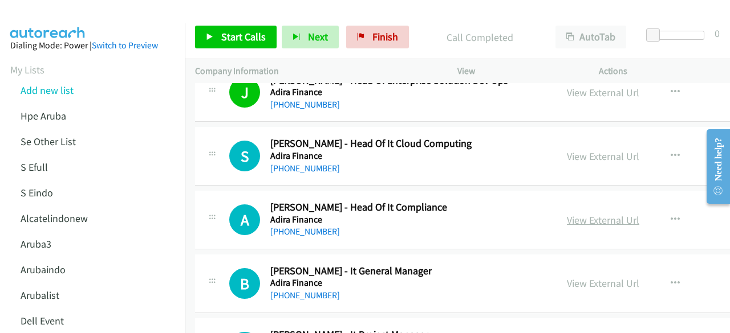
click at [601, 214] on link "View External Url" at bounding box center [603, 220] width 72 height 13
click at [595, 277] on link "View External Url" at bounding box center [603, 283] width 72 height 13
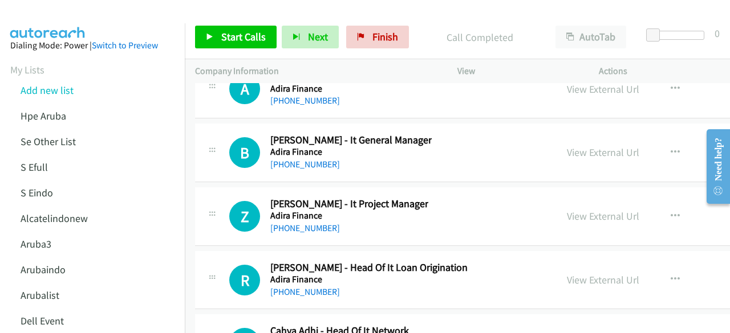
scroll to position [22115, 0]
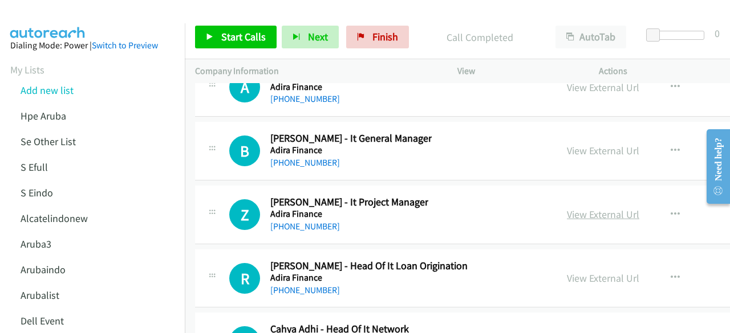
click at [570, 208] on link "View External Url" at bounding box center [603, 214] width 72 height 13
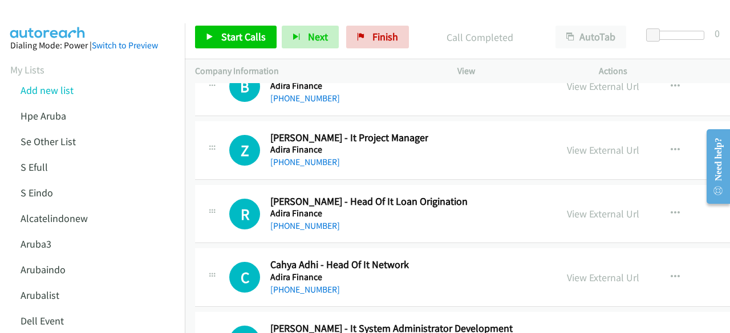
scroll to position [22182, 0]
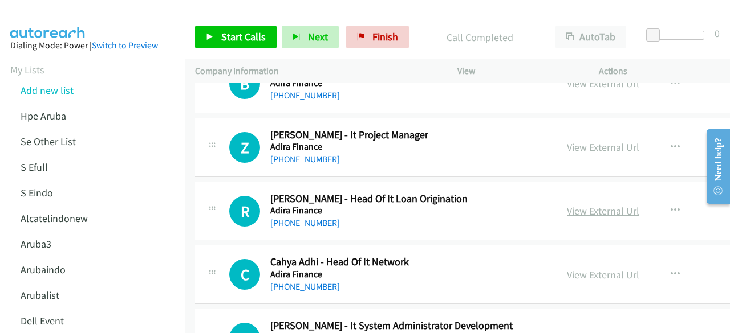
click at [573, 205] on link "View External Url" at bounding box center [603, 211] width 72 height 13
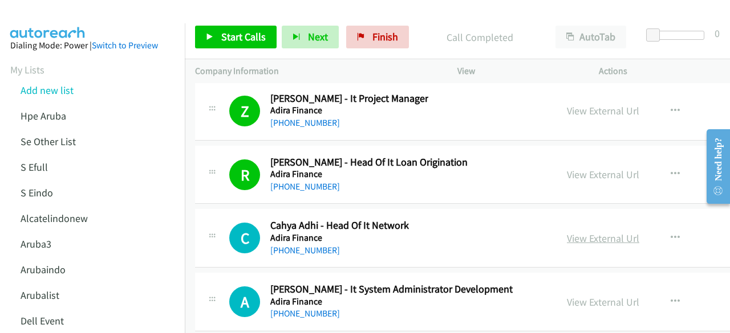
click at [577, 232] on link "View External Url" at bounding box center [603, 238] width 72 height 13
click at [576, 296] on link "View External Url" at bounding box center [603, 302] width 72 height 13
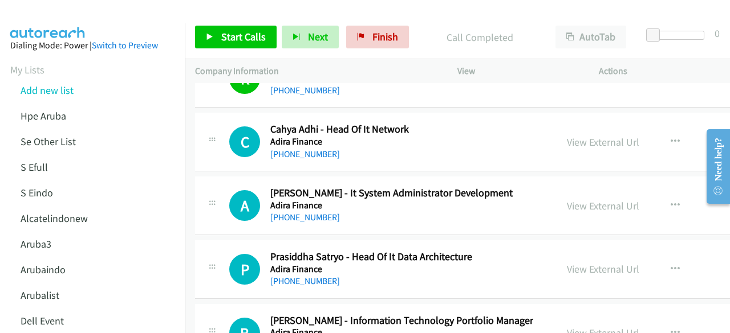
scroll to position [22316, 0]
click at [556, 250] on div "View External Url View External Url Schedule/Manage Callback Start Calls Here R…" at bounding box center [651, 269] width 191 height 38
click at [567, 262] on link "View External Url" at bounding box center [603, 268] width 72 height 13
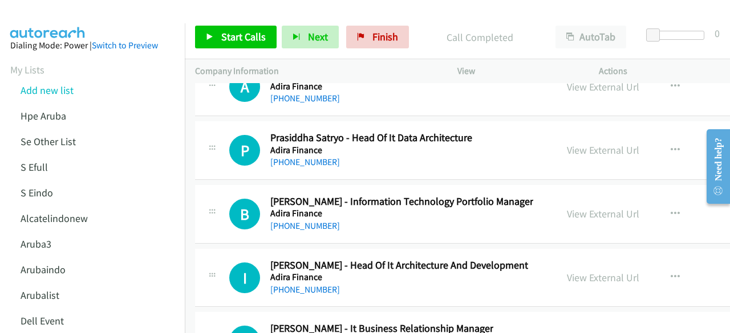
scroll to position [22435, 0]
click at [595, 207] on link "View External Url" at bounding box center [603, 213] width 72 height 13
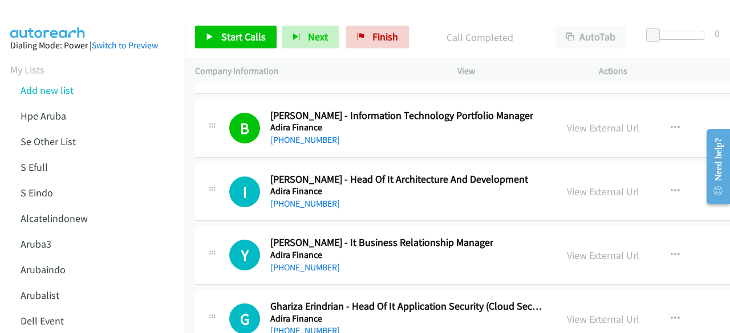
scroll to position [22530, 0]
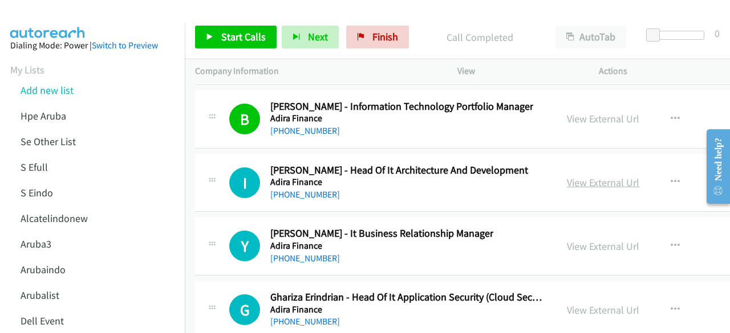
click at [577, 176] on link "View External Url" at bounding box center [603, 182] width 72 height 13
click at [583, 240] on link "View External Url" at bounding box center [603, 246] width 72 height 13
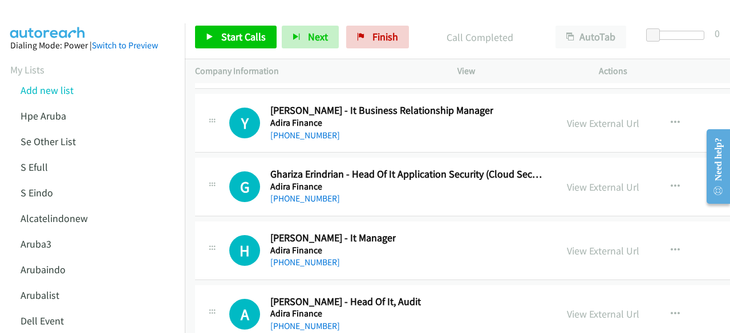
scroll to position [22657, 0]
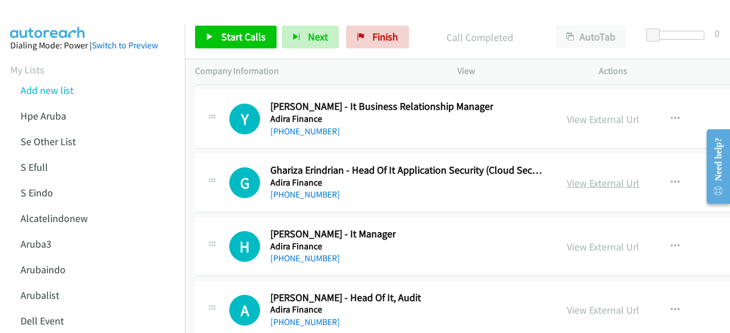
click at [589, 177] on link "View External Url" at bounding box center [603, 183] width 72 height 13
click at [591, 241] on link "View External Url" at bounding box center [603, 247] width 72 height 13
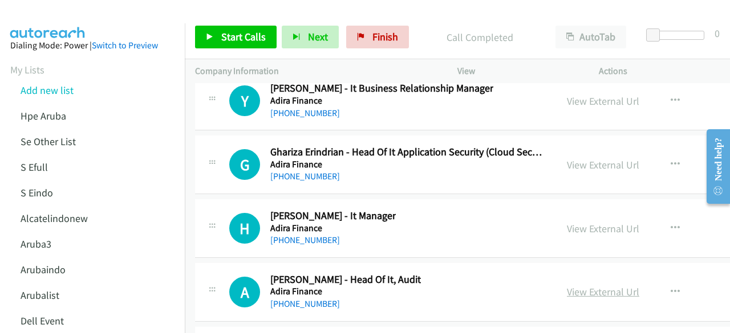
click at [585, 286] on link "View External Url" at bounding box center [603, 292] width 72 height 13
